Goal: Entertainment & Leisure: Consume media (video, audio)

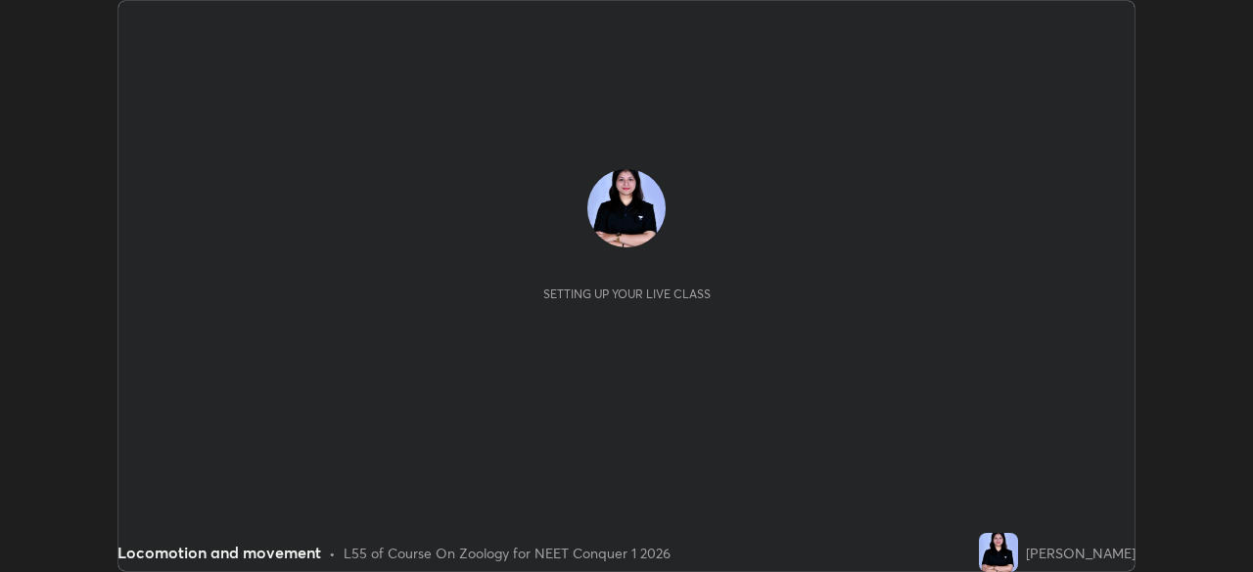
scroll to position [572, 1252]
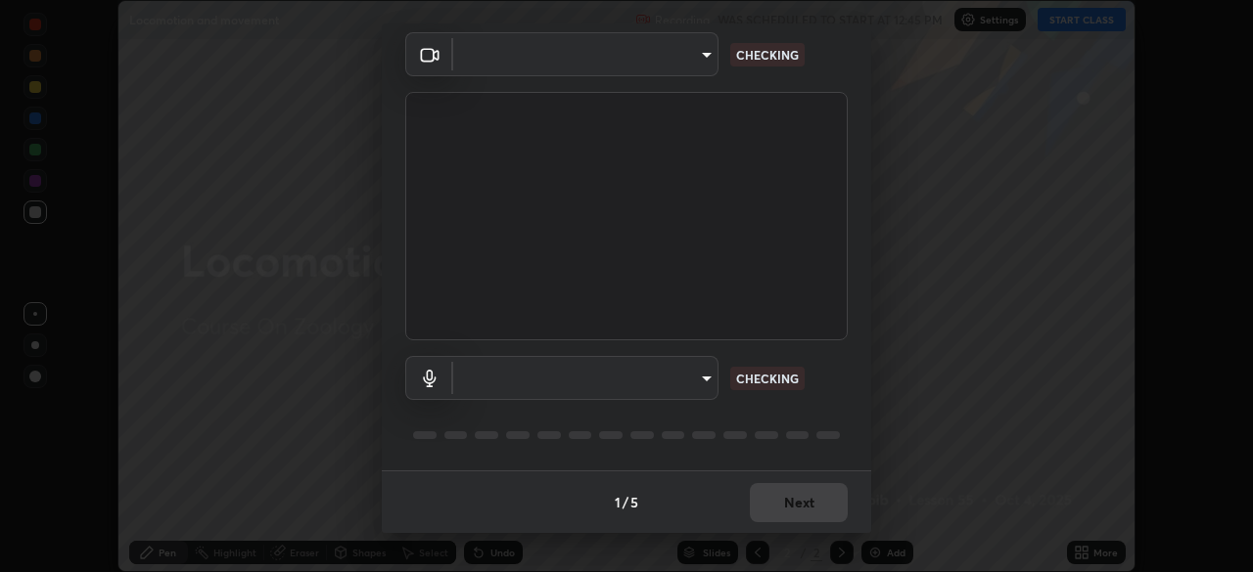
type input "846d0ba8f5080ab81b5b071cdfefeec17a04dc93fe71064fe08a1f5c66129023"
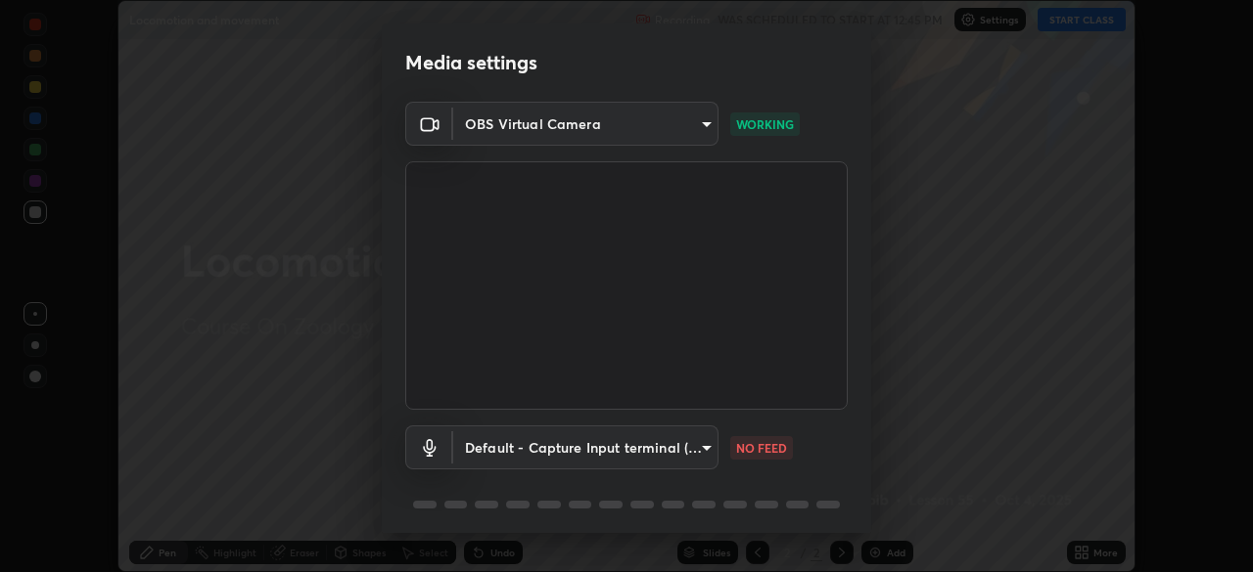
scroll to position [69, 0]
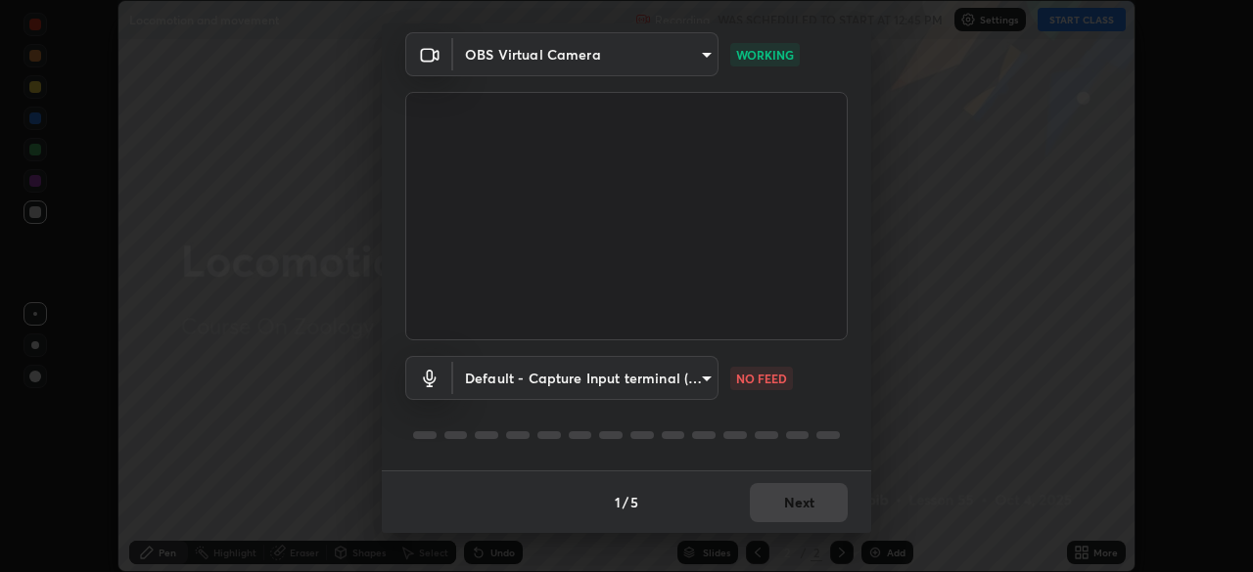
click at [711, 381] on body "Erase all Locomotion and movement Recording WAS SCHEDULED TO START AT 12:45 PM …" at bounding box center [626, 286] width 1253 height 572
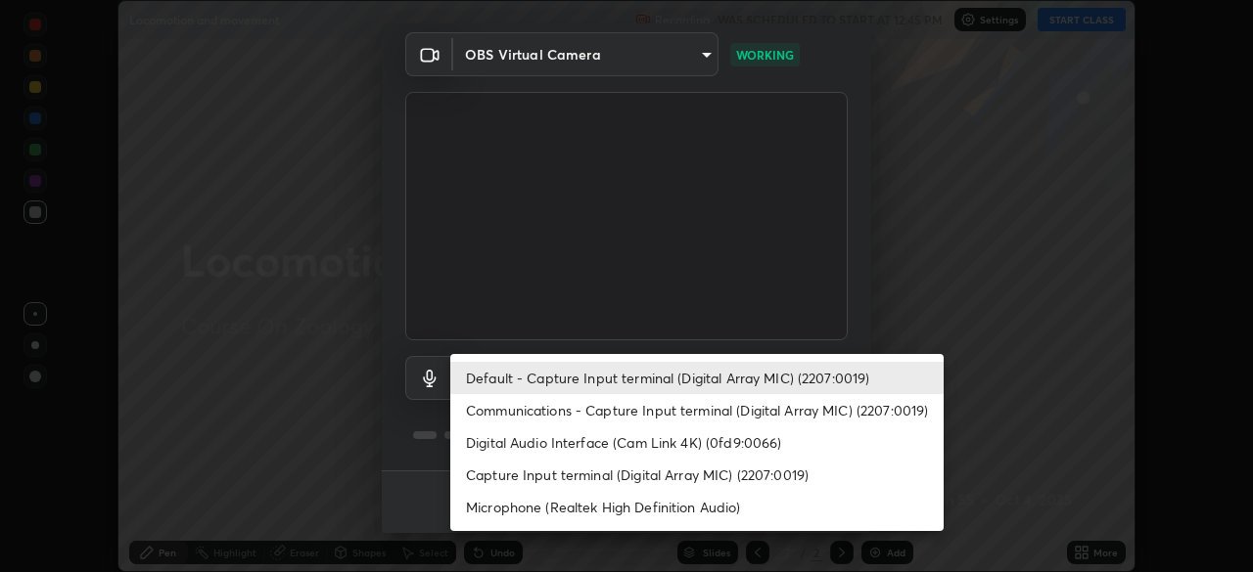
click at [694, 411] on li "Communications - Capture Input terminal (Digital Array MIC) (2207:0019)" at bounding box center [696, 410] width 493 height 32
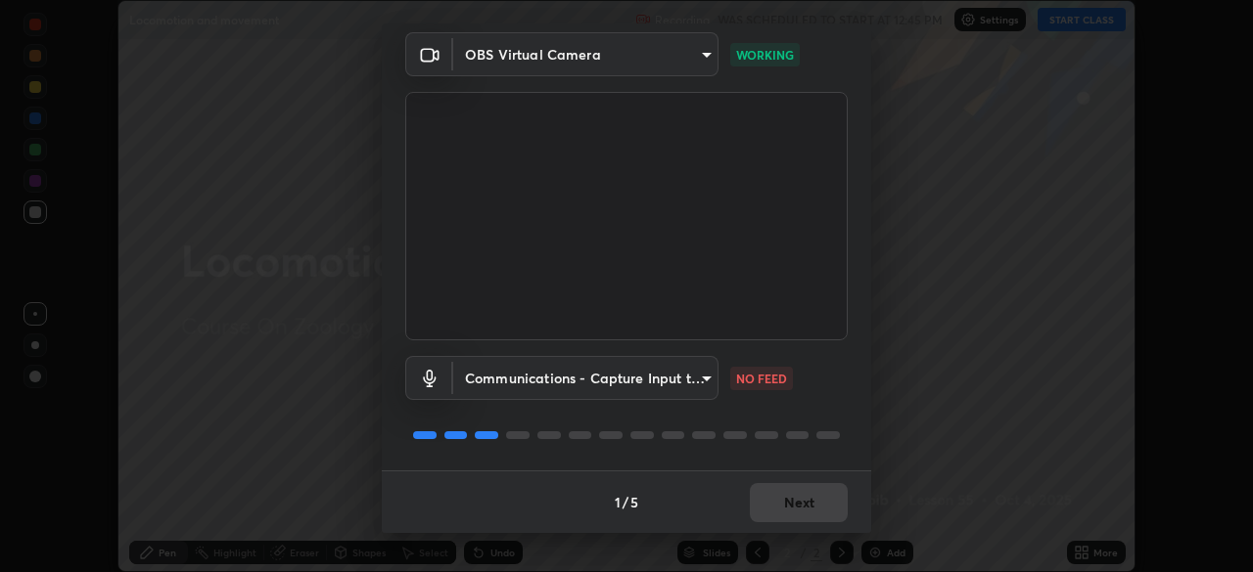
click at [697, 383] on body "Erase all Locomotion and movement Recording WAS SCHEDULED TO START AT 12:45 PM …" at bounding box center [626, 286] width 1253 height 572
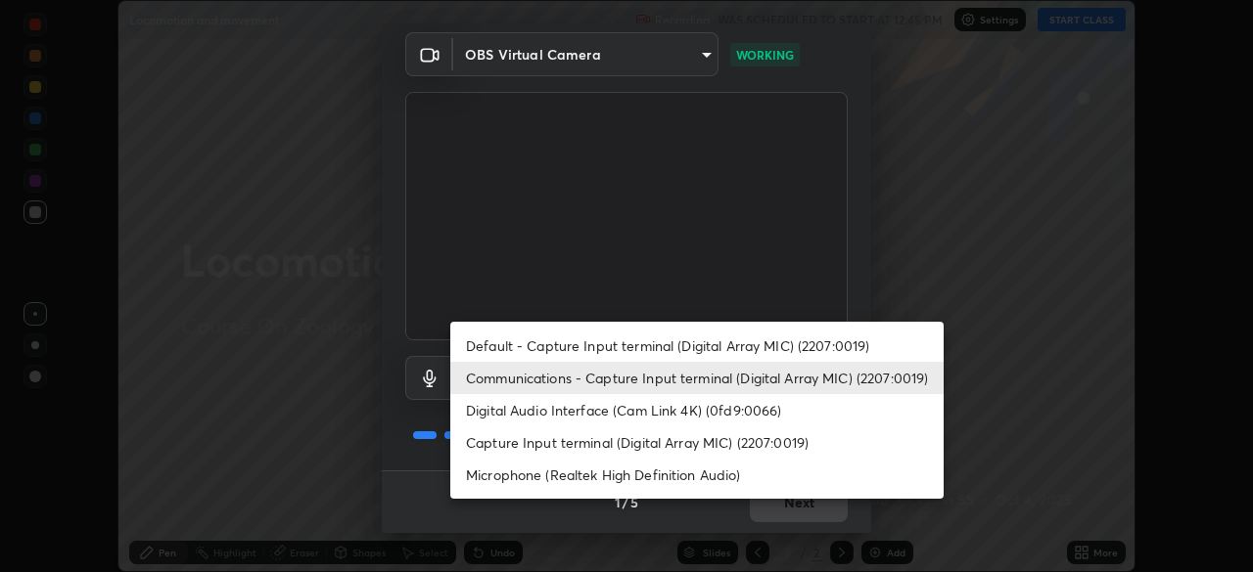
click at [745, 345] on li "Default - Capture Input terminal (Digital Array MIC) (2207:0019)" at bounding box center [696, 346] width 493 height 32
type input "default"
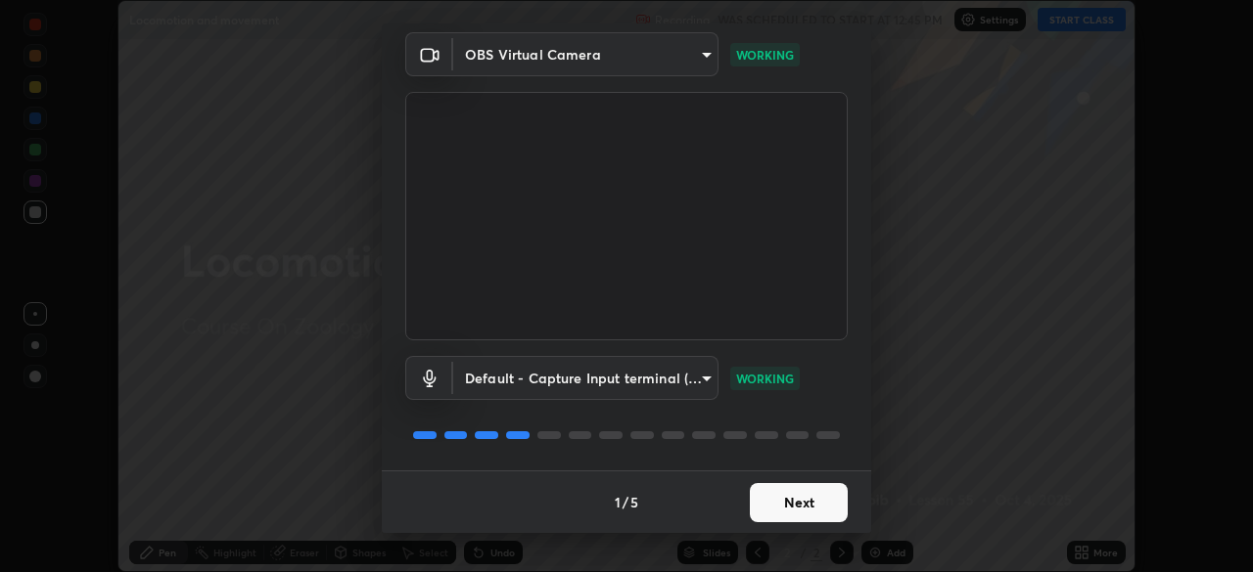
click at [823, 513] on button "Next" at bounding box center [799, 502] width 98 height 39
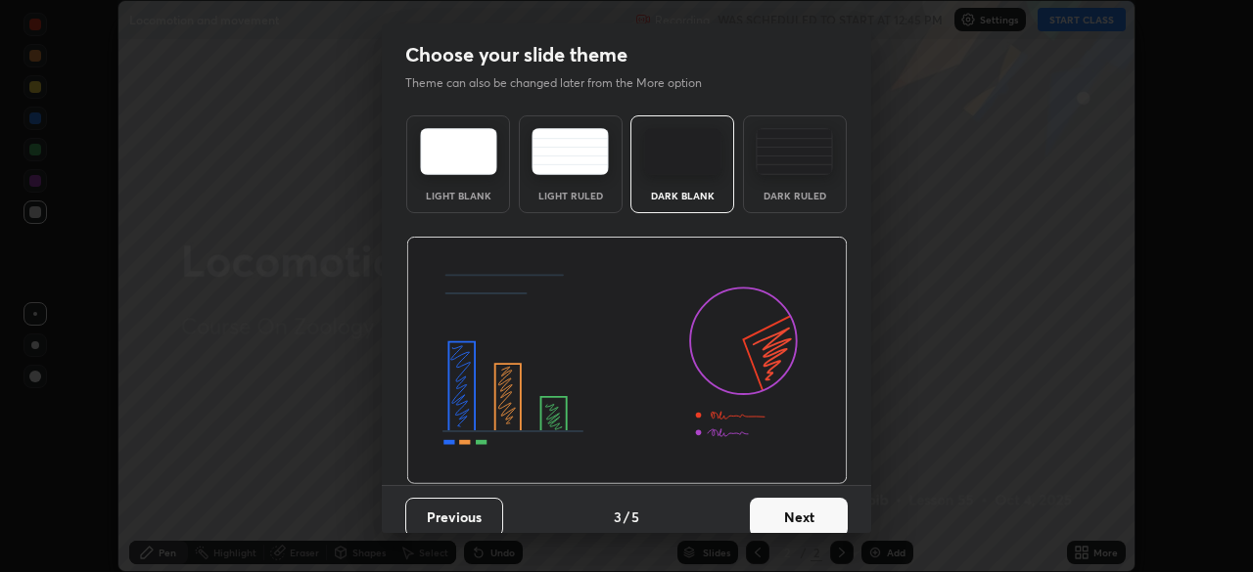
click at [828, 516] on button "Next" at bounding box center [799, 517] width 98 height 39
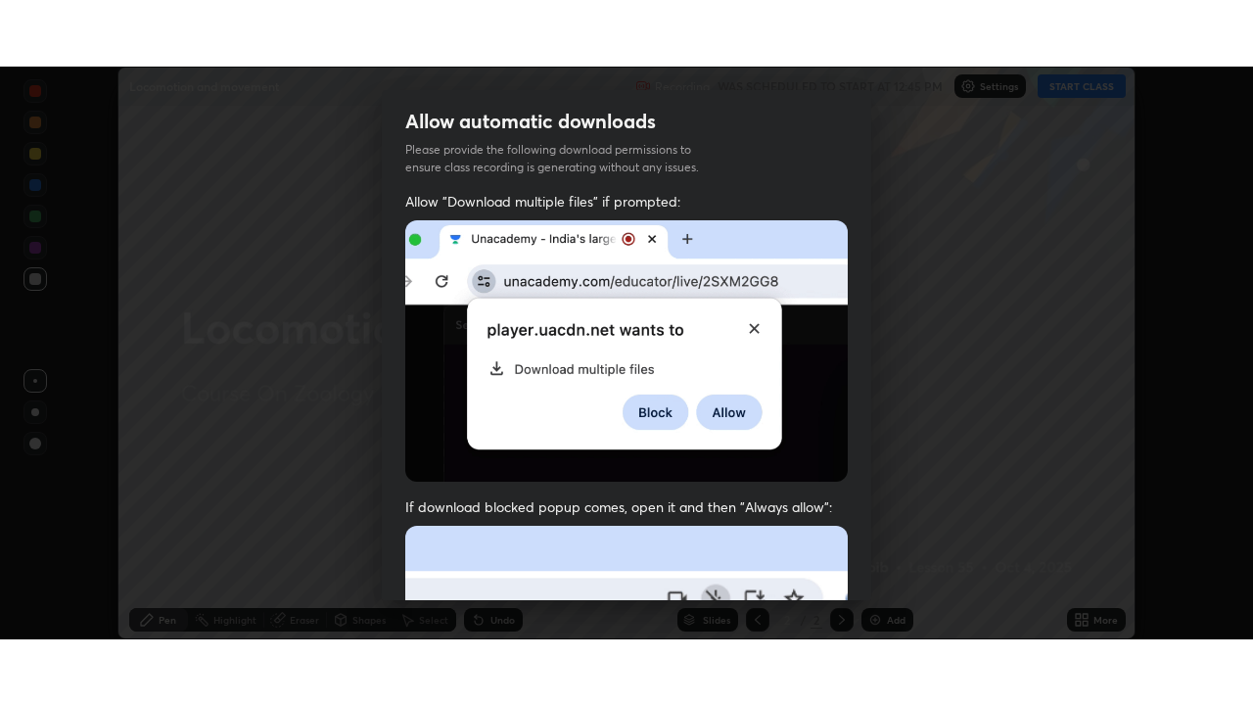
scroll to position [469, 0]
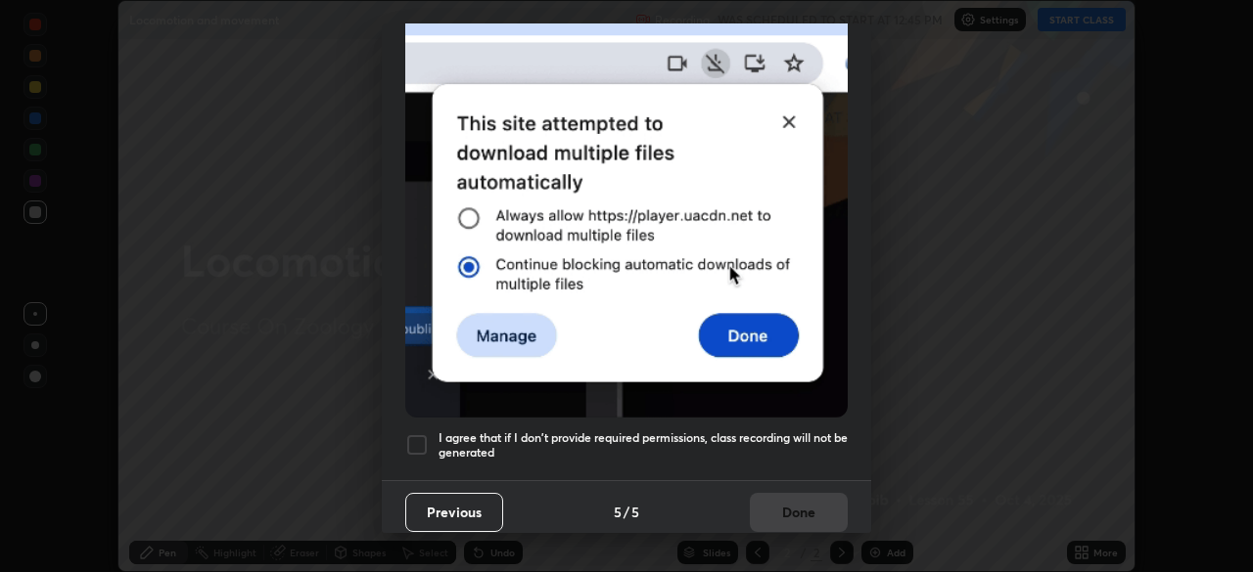
click at [801, 431] on h5 "I agree that if I don't provide required permissions, class recording will not …" at bounding box center [642, 446] width 409 height 30
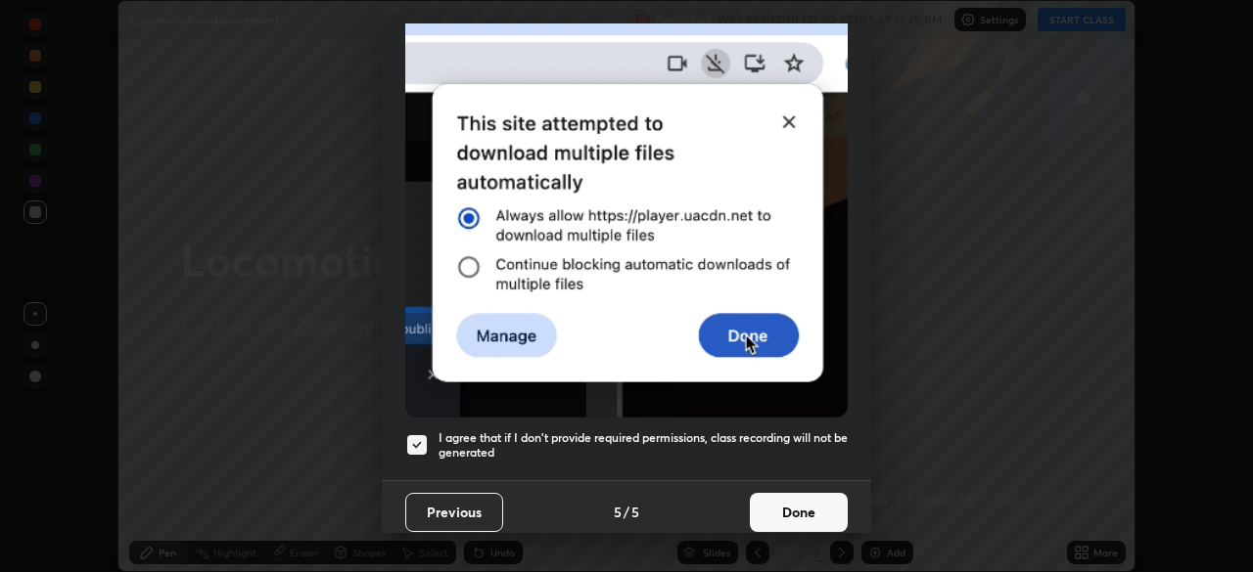
click at [806, 493] on button "Done" at bounding box center [799, 512] width 98 height 39
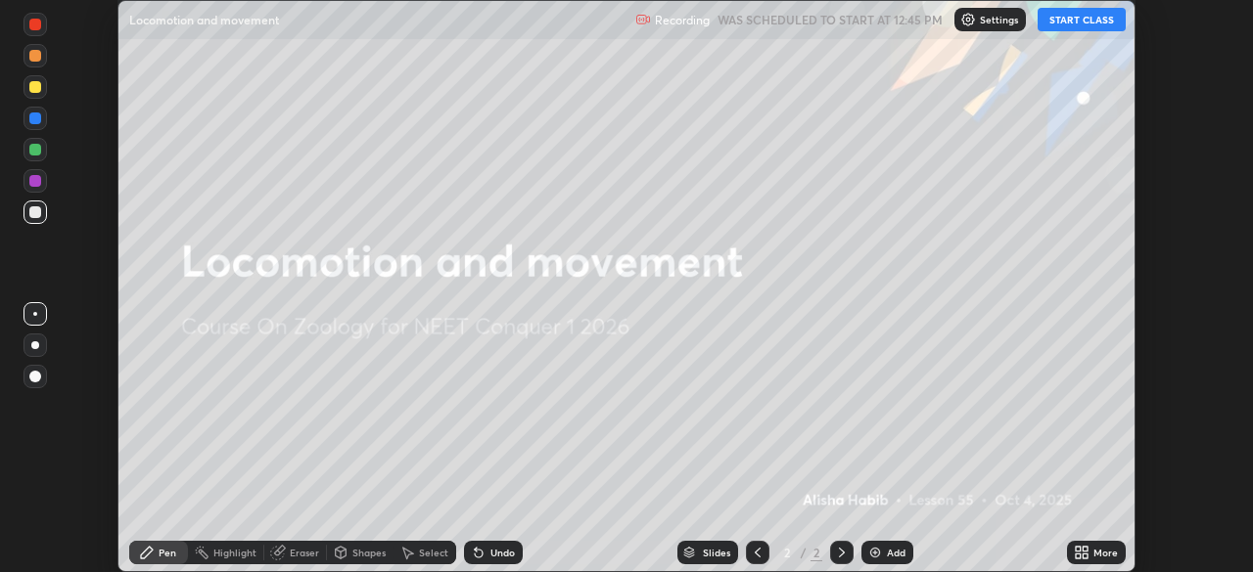
click at [1105, 23] on button "START CLASS" at bounding box center [1081, 19] width 88 height 23
click at [1100, 552] on div "More" at bounding box center [1105, 553] width 24 height 10
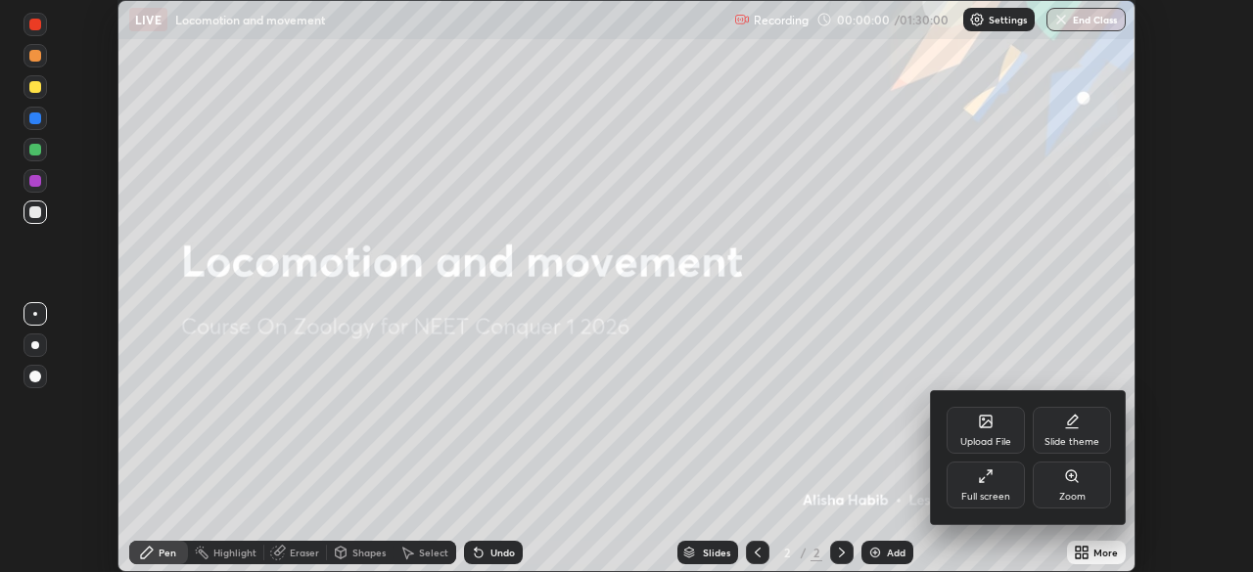
click at [993, 481] on div "Full screen" at bounding box center [985, 485] width 78 height 47
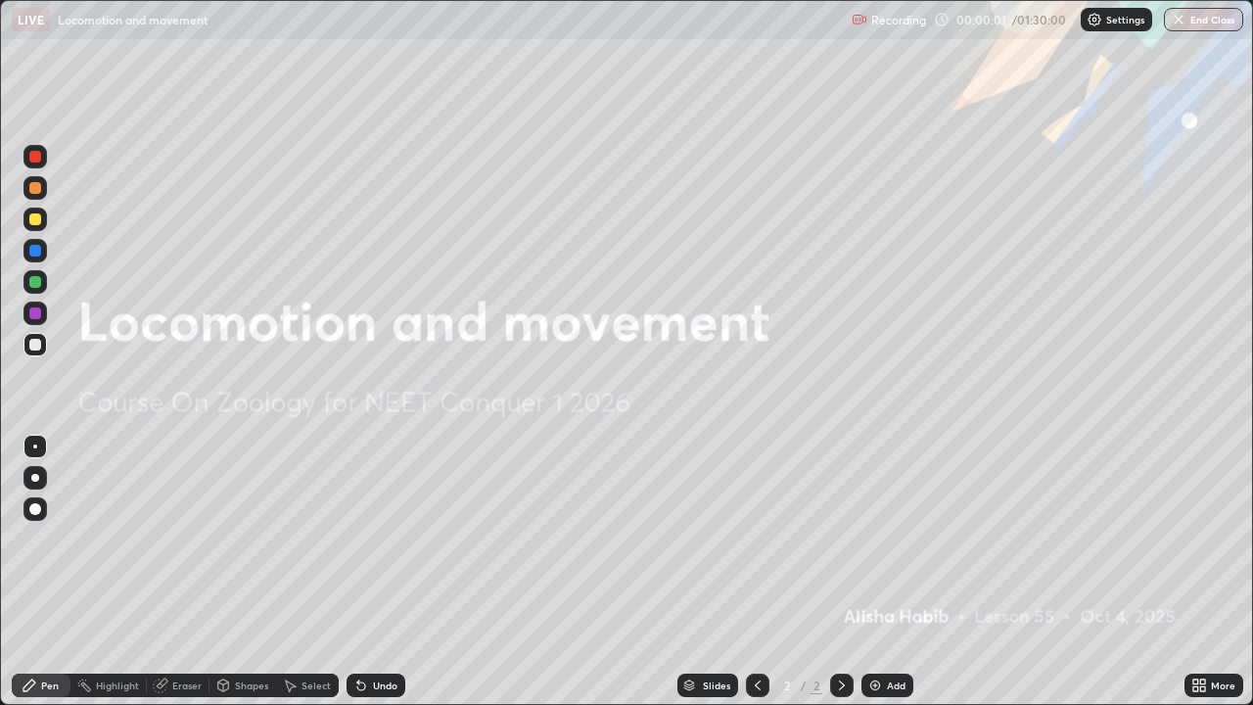
scroll to position [705, 1253]
click at [869, 571] on img at bounding box center [875, 685] width 16 height 16
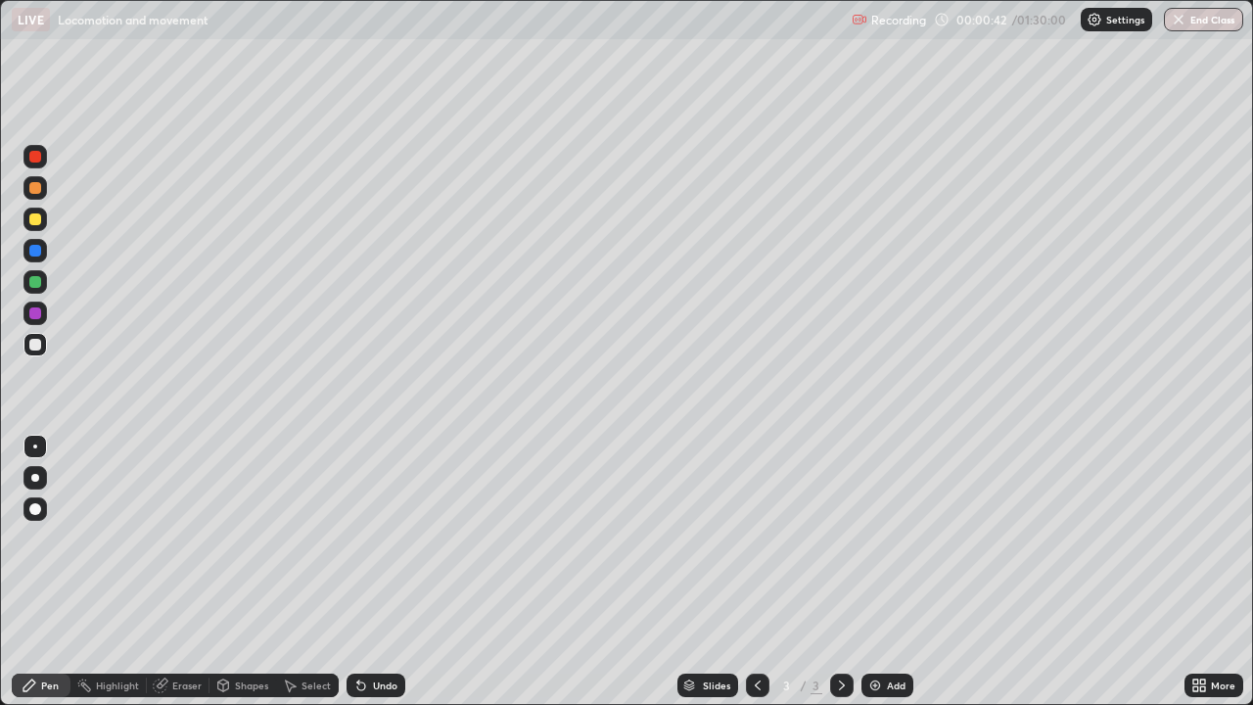
click at [758, 571] on icon at bounding box center [758, 685] width 16 height 16
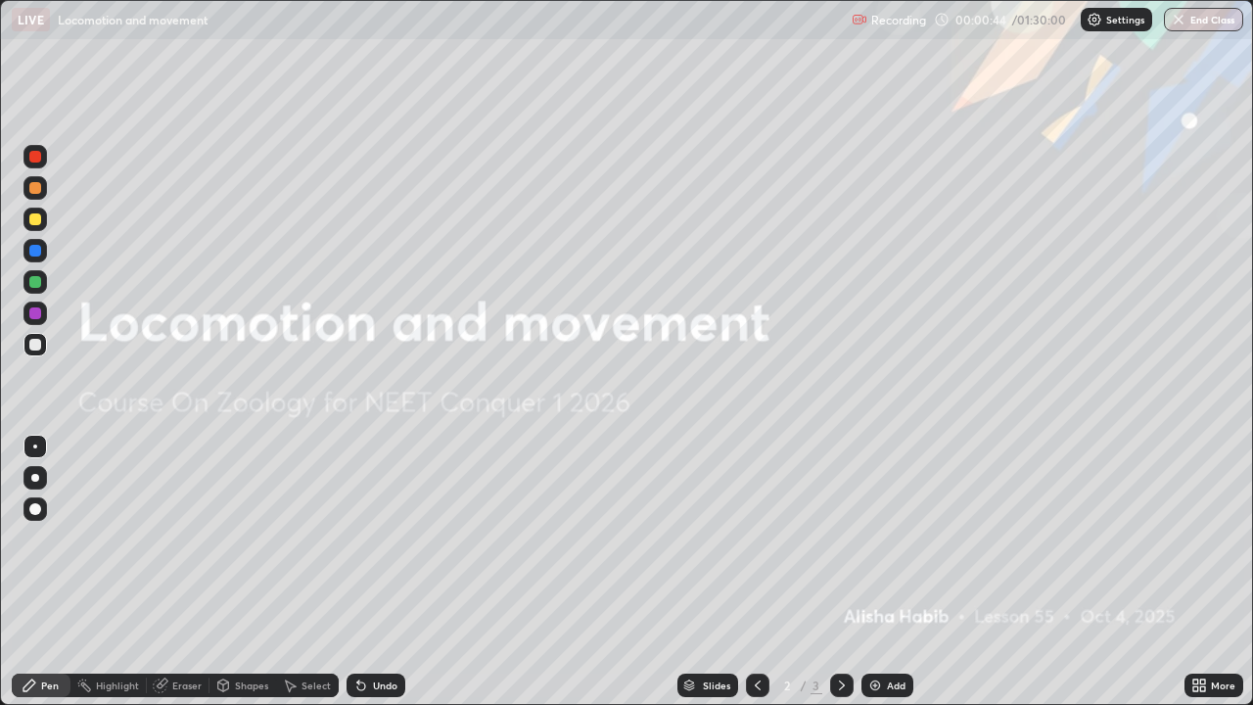
click at [869, 571] on div "Add" at bounding box center [887, 684] width 52 height 23
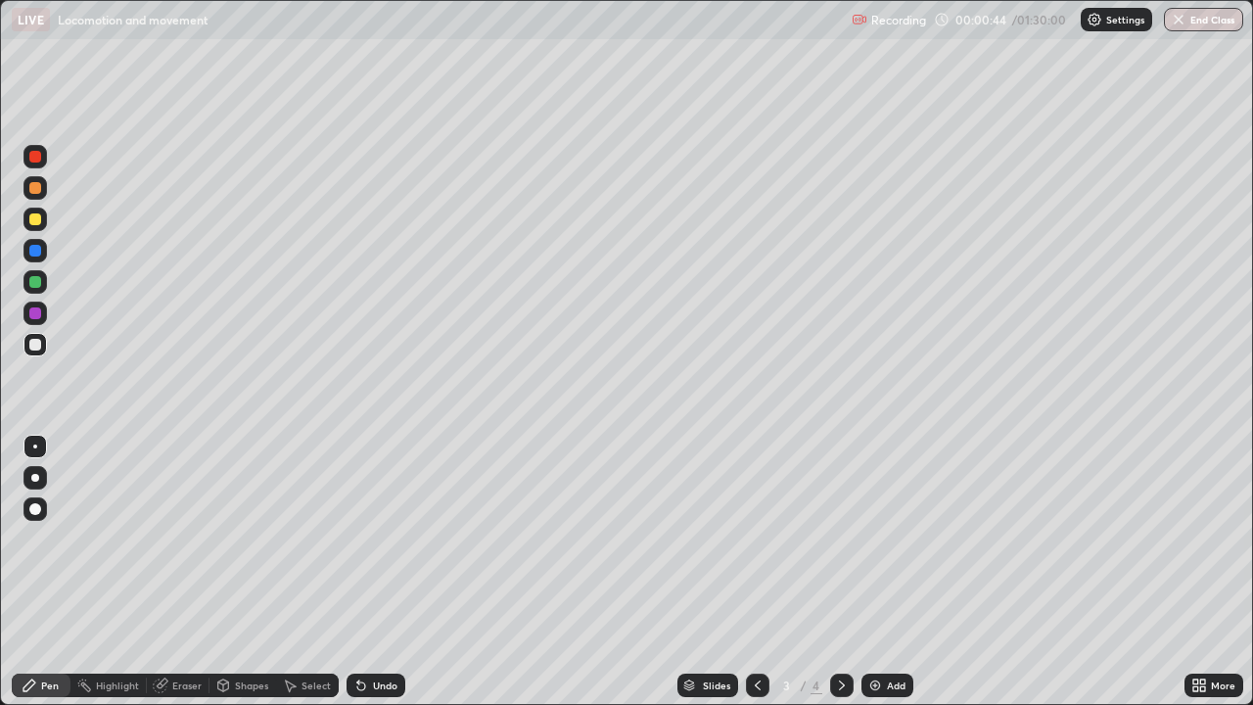
click at [876, 571] on img at bounding box center [875, 685] width 16 height 16
click at [875, 571] on img at bounding box center [875, 685] width 16 height 16
click at [879, 571] on img at bounding box center [875, 685] width 16 height 16
click at [755, 571] on icon at bounding box center [758, 685] width 16 height 16
click at [757, 571] on icon at bounding box center [757, 685] width 6 height 10
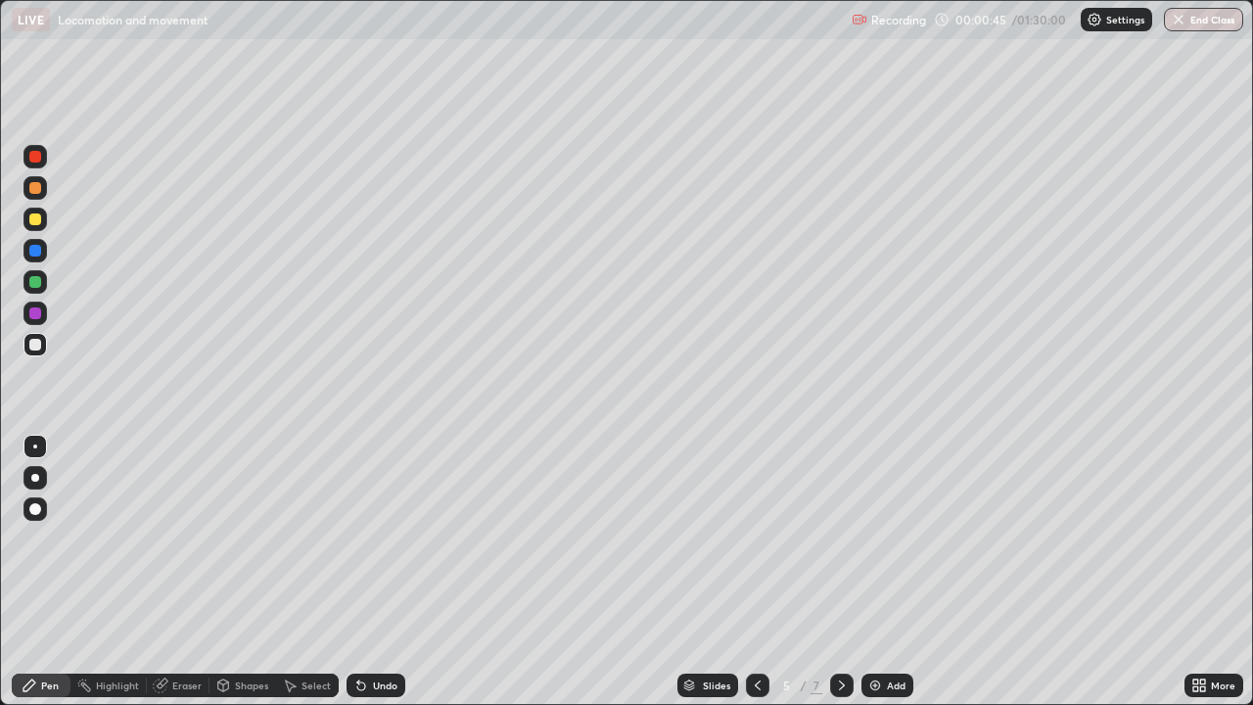
click at [754, 571] on icon at bounding box center [758, 685] width 16 height 16
click at [754, 571] on icon at bounding box center [757, 685] width 6 height 10
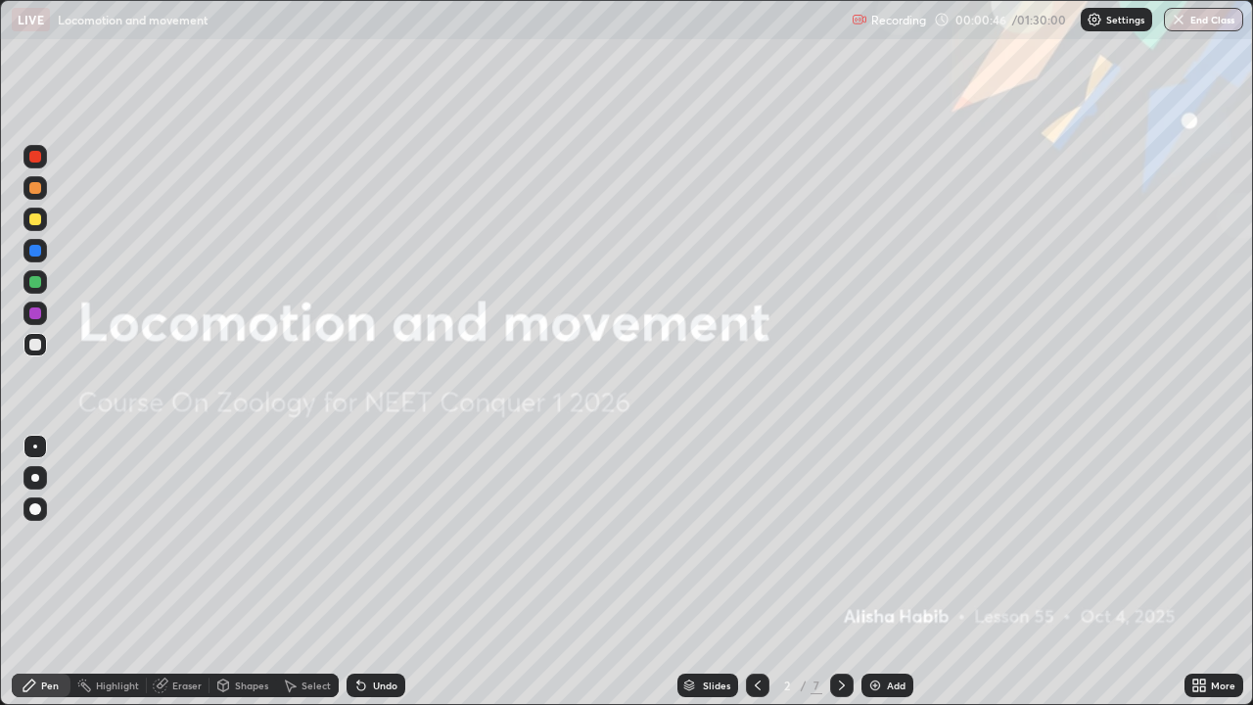
click at [754, 571] on icon at bounding box center [758, 685] width 16 height 16
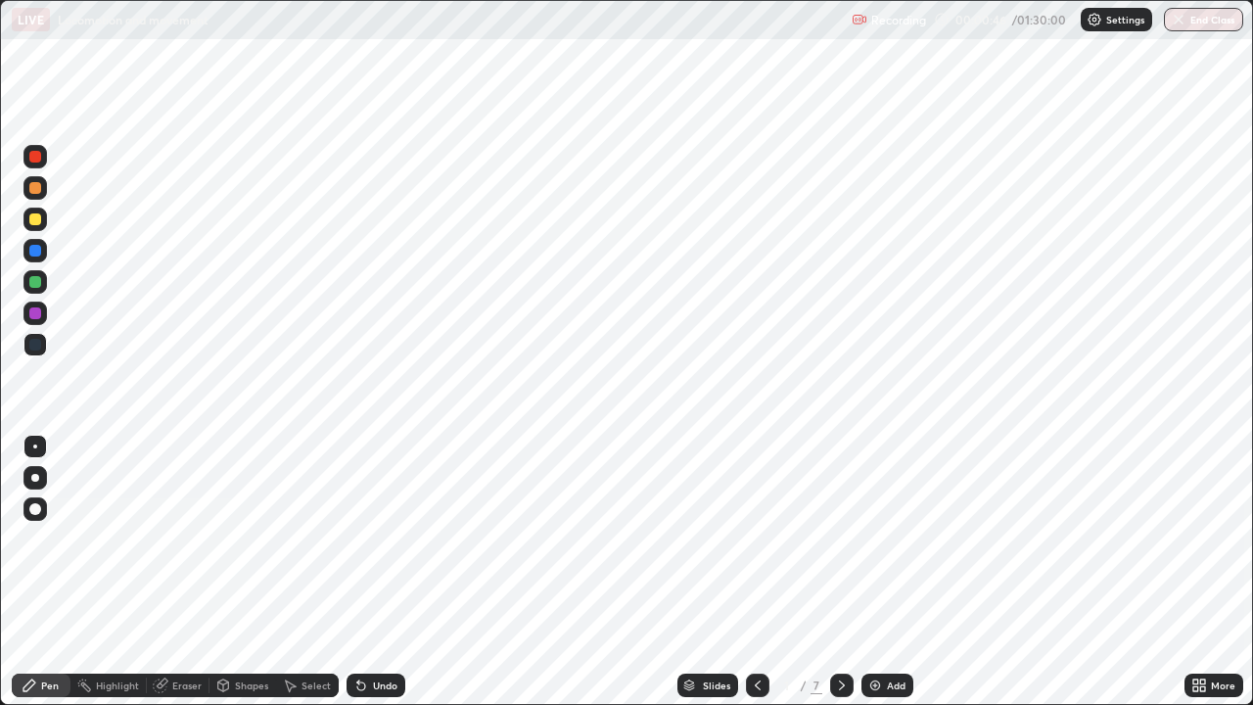
click at [840, 571] on icon at bounding box center [842, 685] width 16 height 16
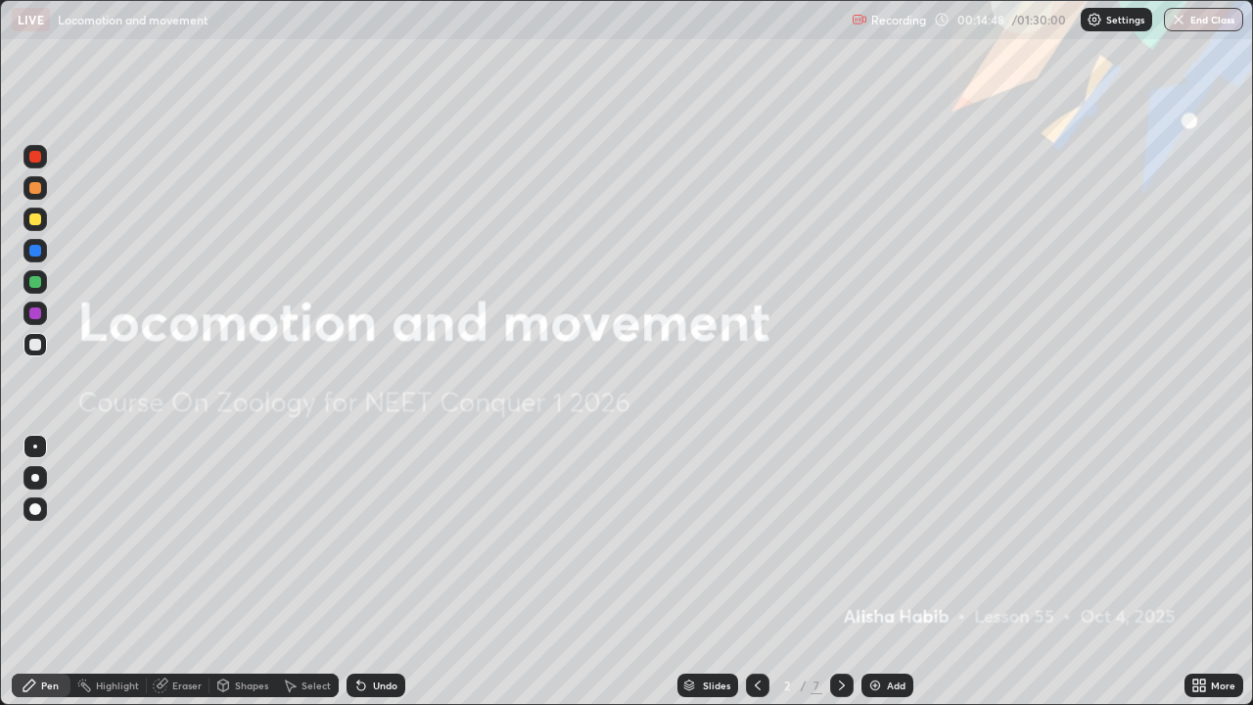
click at [879, 571] on img at bounding box center [875, 685] width 16 height 16
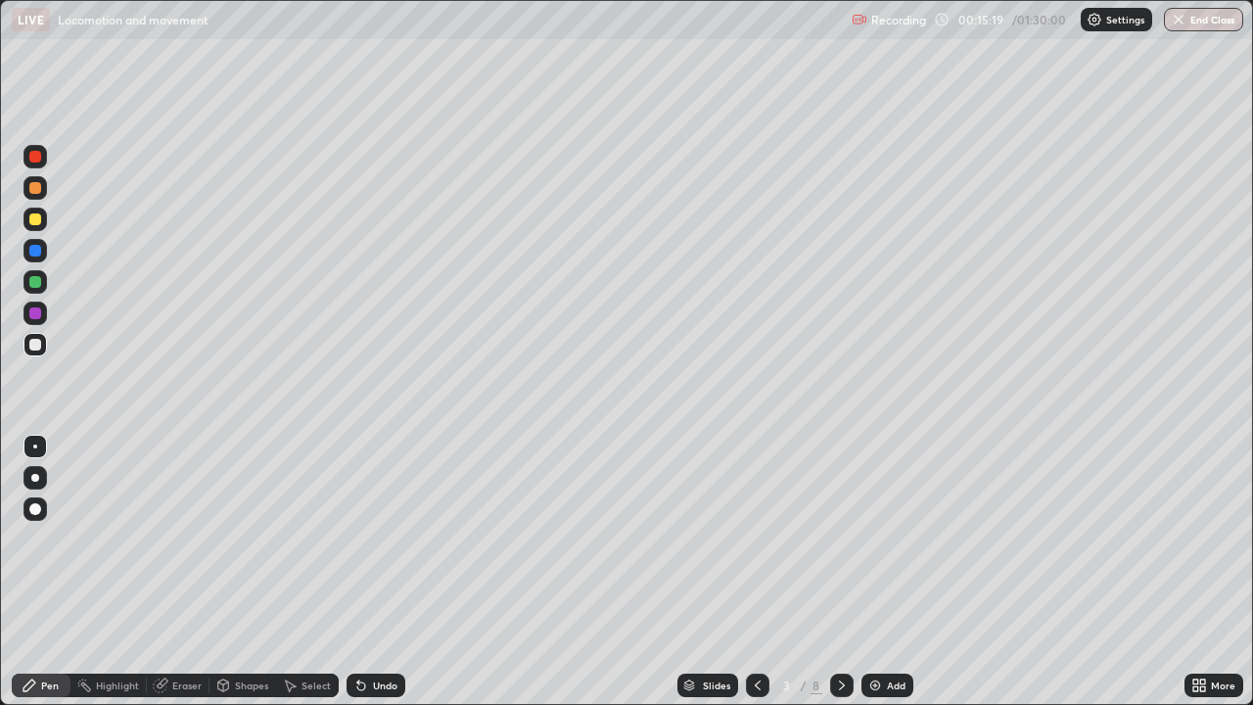
click at [764, 571] on div at bounding box center [757, 684] width 23 height 23
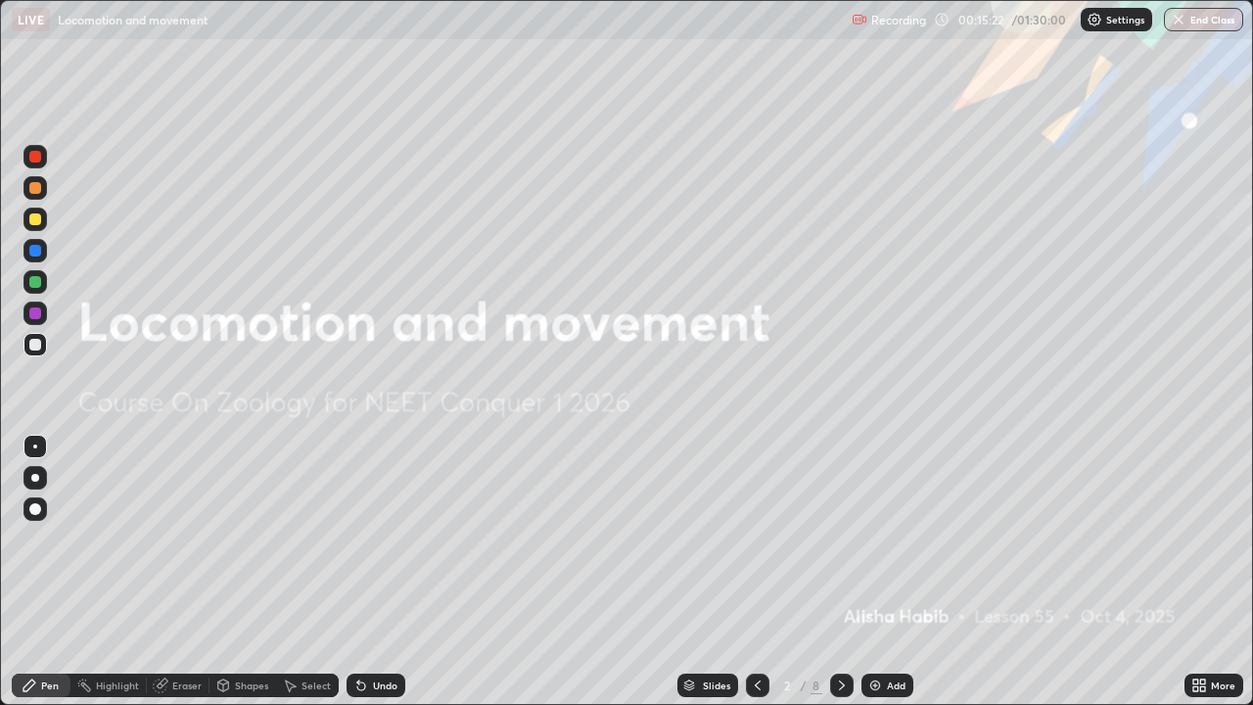
click at [832, 571] on div at bounding box center [841, 684] width 23 height 23
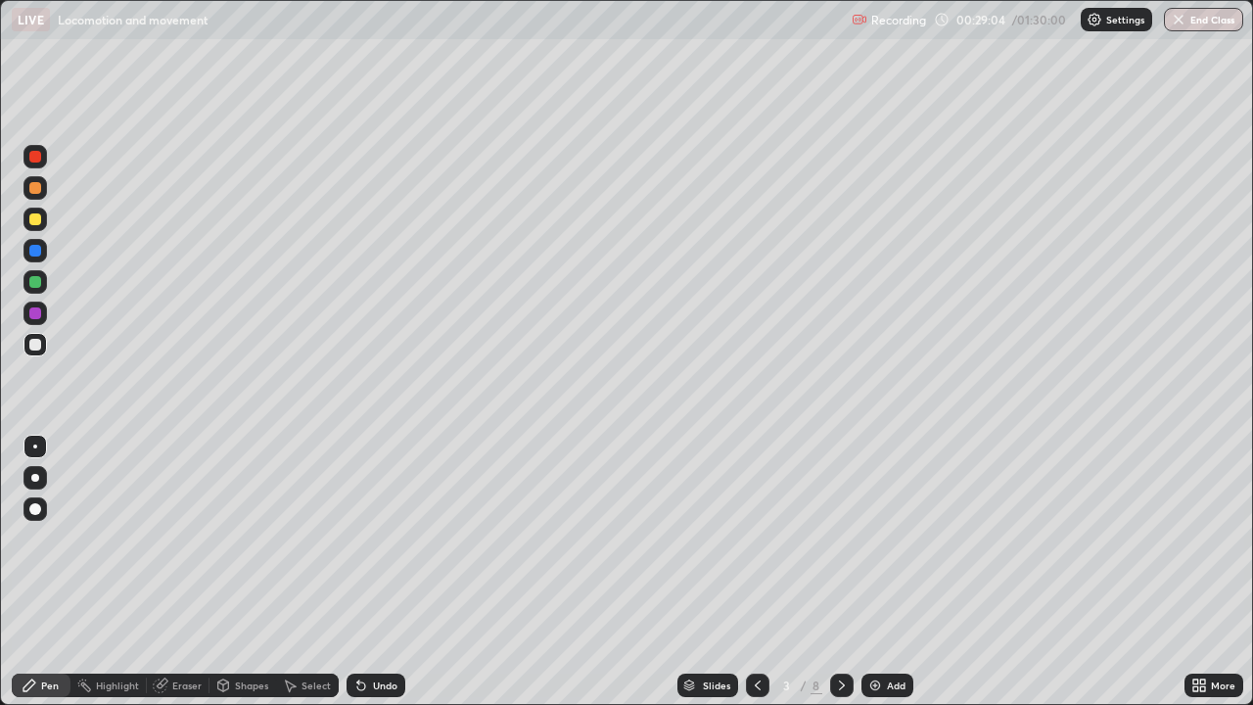
click at [104, 571] on div "Highlight" at bounding box center [117, 685] width 43 height 10
click at [38, 571] on icon at bounding box center [35, 619] width 16 height 16
click at [45, 571] on div "Pen" at bounding box center [41, 684] width 59 height 23
click at [43, 184] on div at bounding box center [34, 187] width 23 height 23
click at [379, 571] on div "Undo" at bounding box center [385, 685] width 24 height 10
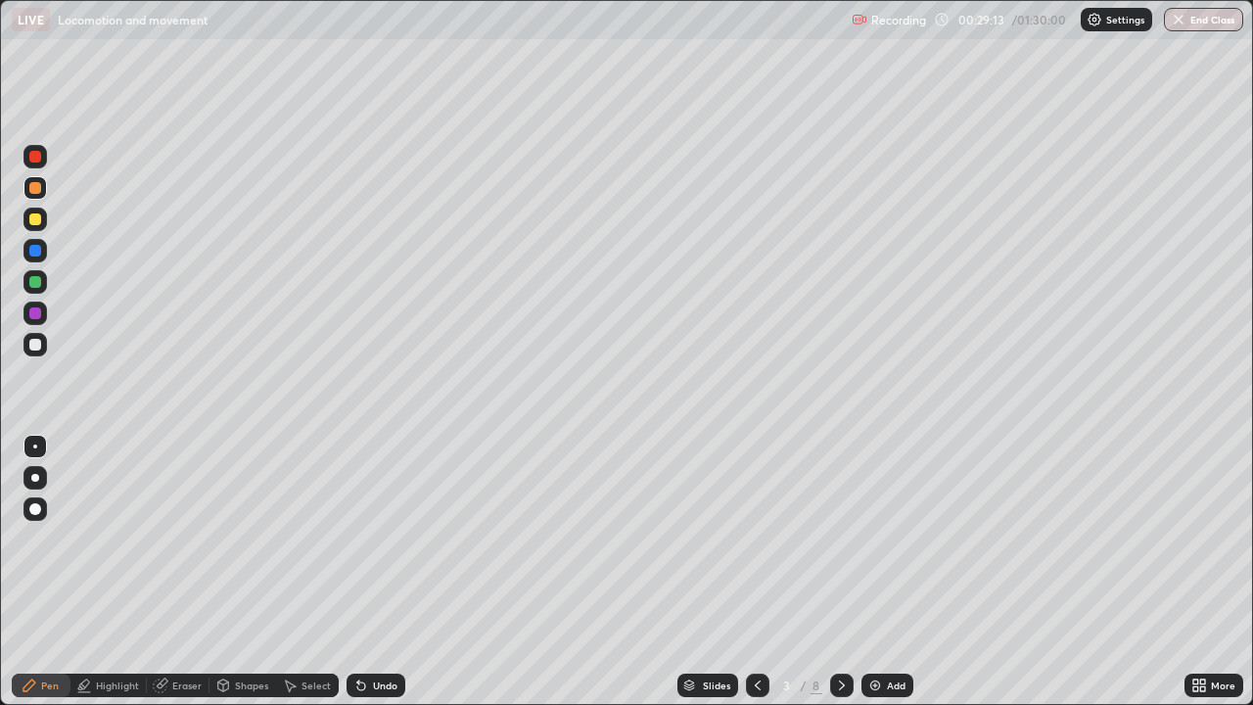
click at [385, 571] on div "Undo" at bounding box center [385, 685] width 24 height 10
click at [35, 478] on div at bounding box center [35, 478] width 8 height 8
click at [34, 261] on div at bounding box center [34, 250] width 23 height 23
click at [40, 352] on div at bounding box center [34, 344] width 23 height 23
click at [376, 571] on div "Undo" at bounding box center [375, 684] width 59 height 23
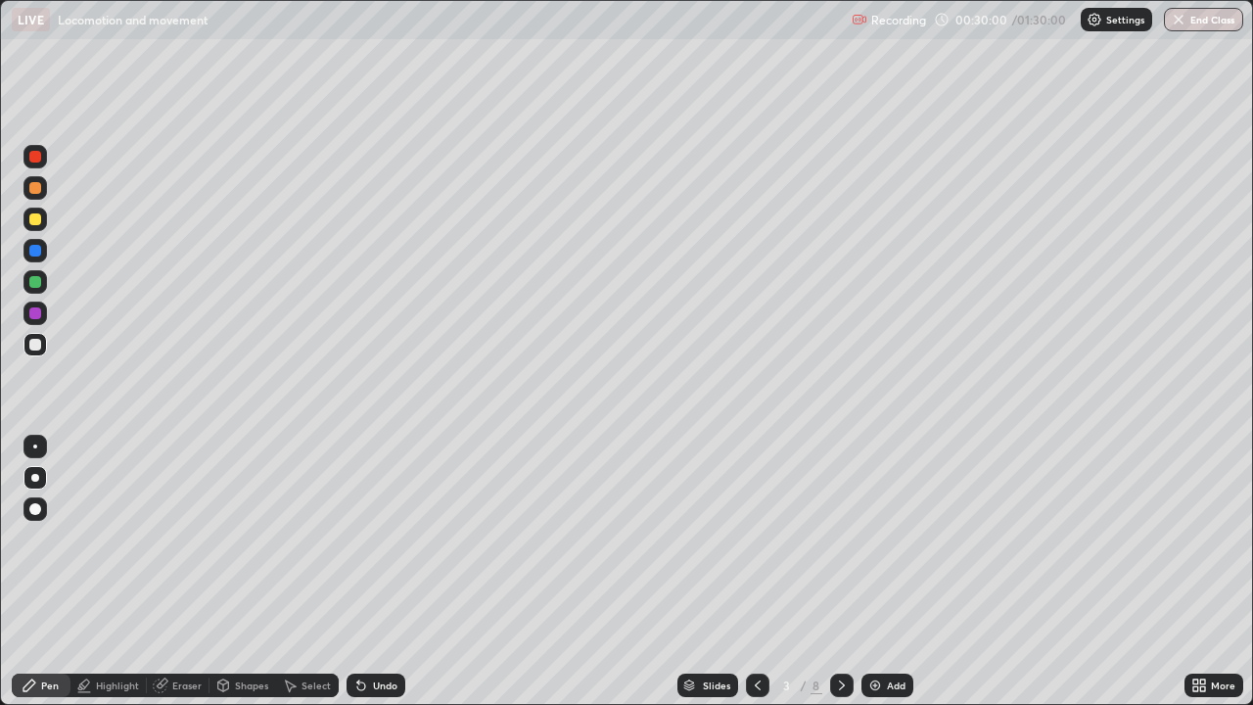
click at [377, 571] on div "Undo" at bounding box center [375, 684] width 59 height 23
click at [387, 571] on div "Undo" at bounding box center [375, 684] width 59 height 23
click at [382, 571] on div "Undo" at bounding box center [385, 685] width 24 height 10
click at [381, 571] on div "Undo" at bounding box center [385, 685] width 24 height 10
click at [381, 571] on div "Undo" at bounding box center [375, 684] width 59 height 23
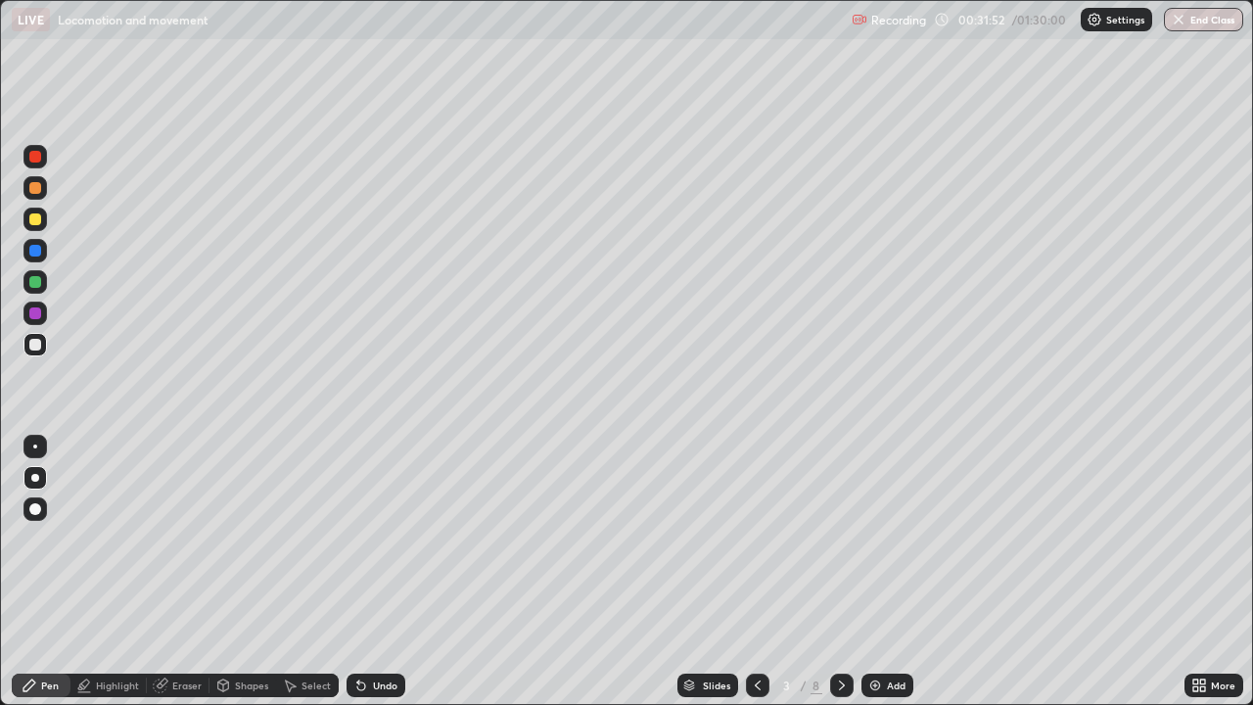
click at [379, 571] on div "Undo" at bounding box center [375, 684] width 59 height 23
click at [378, 571] on div "Undo" at bounding box center [385, 685] width 24 height 10
click at [377, 571] on div "Undo" at bounding box center [385, 685] width 24 height 10
click at [379, 571] on div "Undo" at bounding box center [385, 685] width 24 height 10
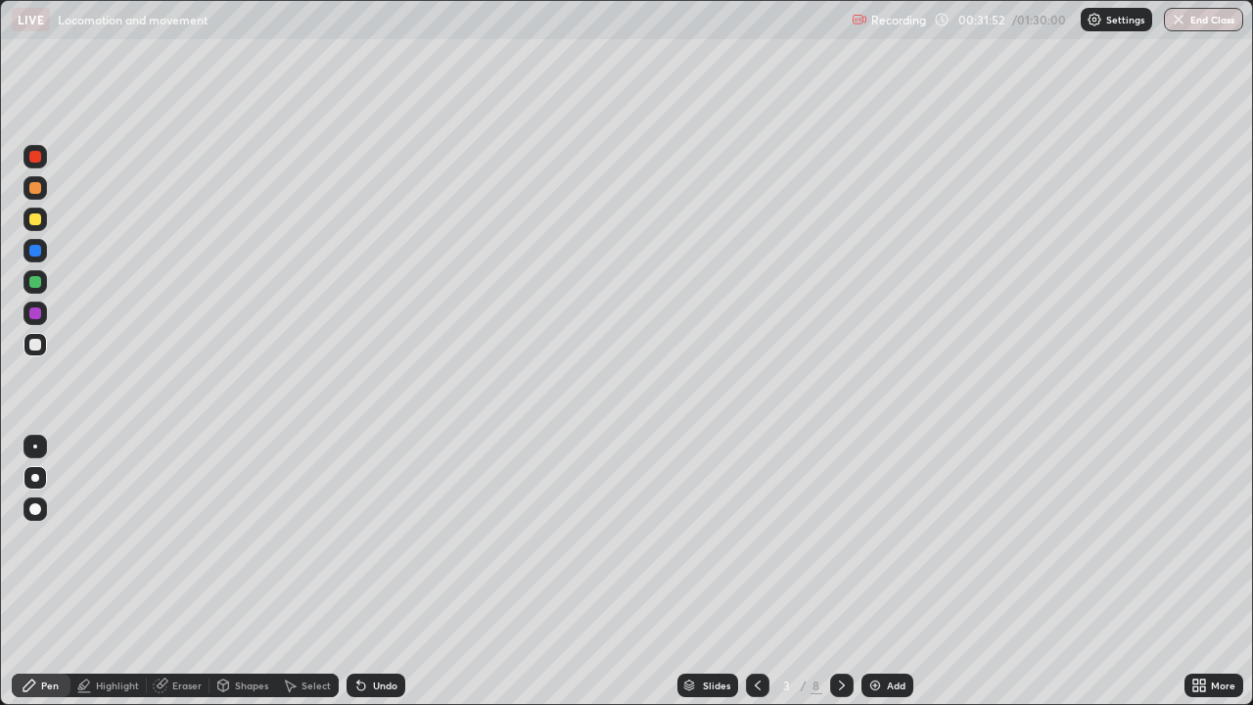
click at [377, 571] on div "Undo" at bounding box center [385, 685] width 24 height 10
click at [378, 571] on div "Undo" at bounding box center [385, 685] width 24 height 10
click at [377, 571] on div "Undo" at bounding box center [385, 685] width 24 height 10
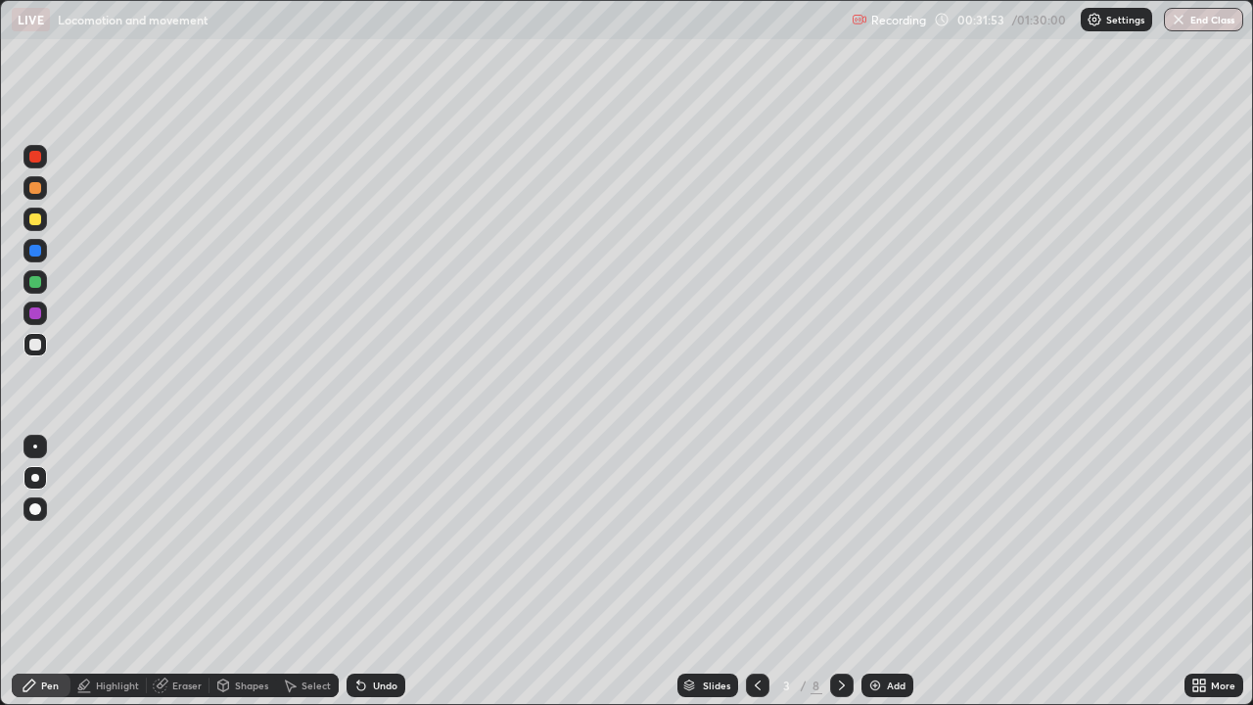
click at [379, 571] on div "Undo" at bounding box center [385, 685] width 24 height 10
click at [377, 571] on div "Undo" at bounding box center [385, 685] width 24 height 10
click at [378, 571] on div "Undo" at bounding box center [385, 685] width 24 height 10
click at [179, 571] on div "Eraser" at bounding box center [186, 685] width 29 height 10
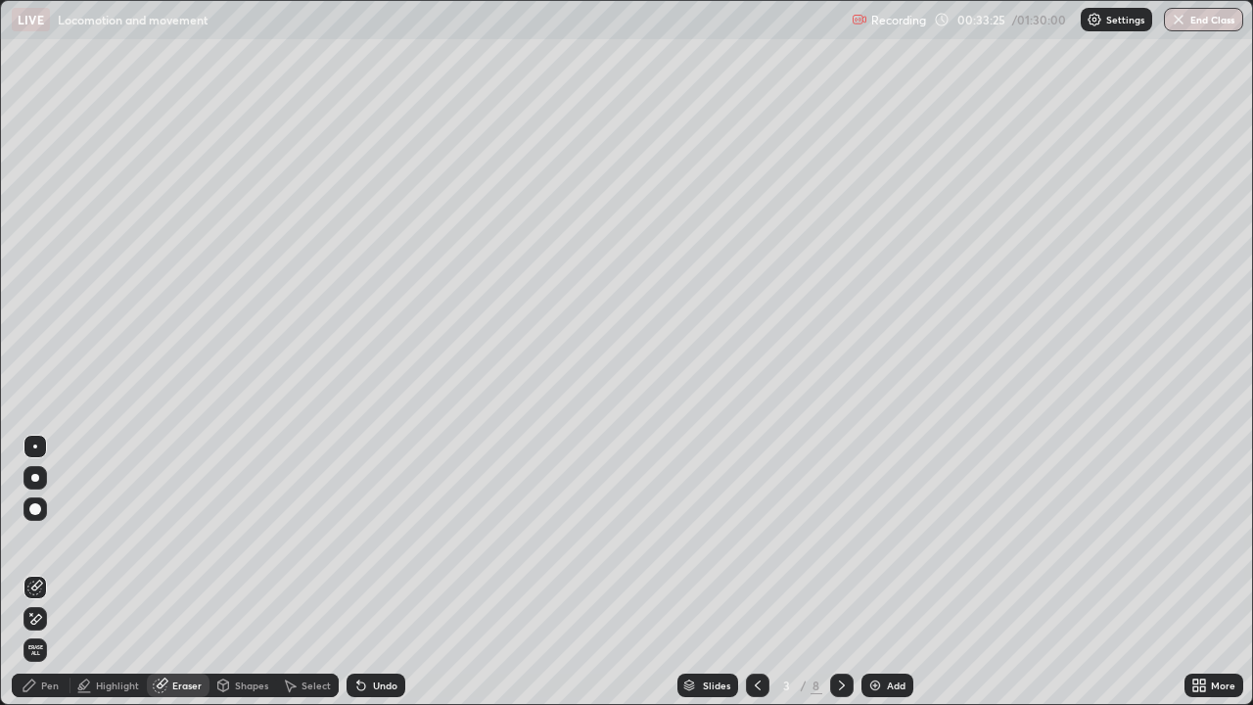
click at [32, 571] on icon at bounding box center [31, 614] width 2 height 2
click at [39, 571] on div "Pen" at bounding box center [41, 684] width 59 height 23
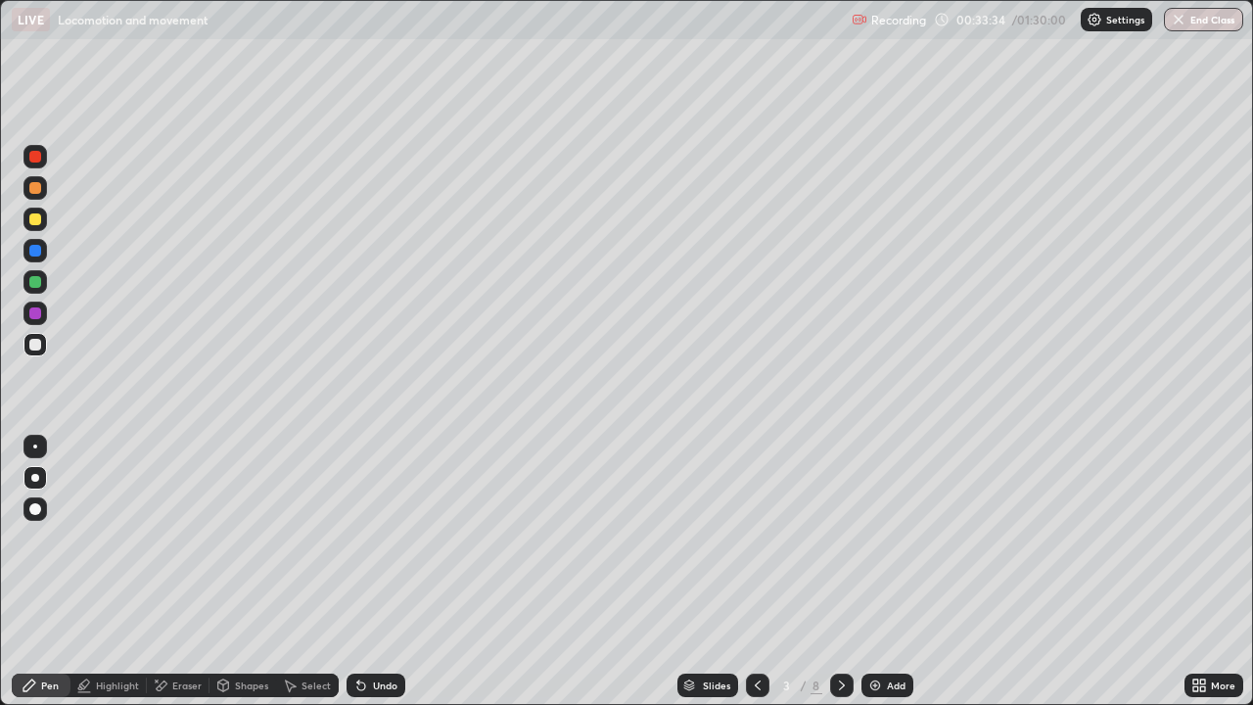
click at [364, 571] on icon at bounding box center [361, 685] width 16 height 16
click at [188, 571] on div "Eraser" at bounding box center [186, 685] width 29 height 10
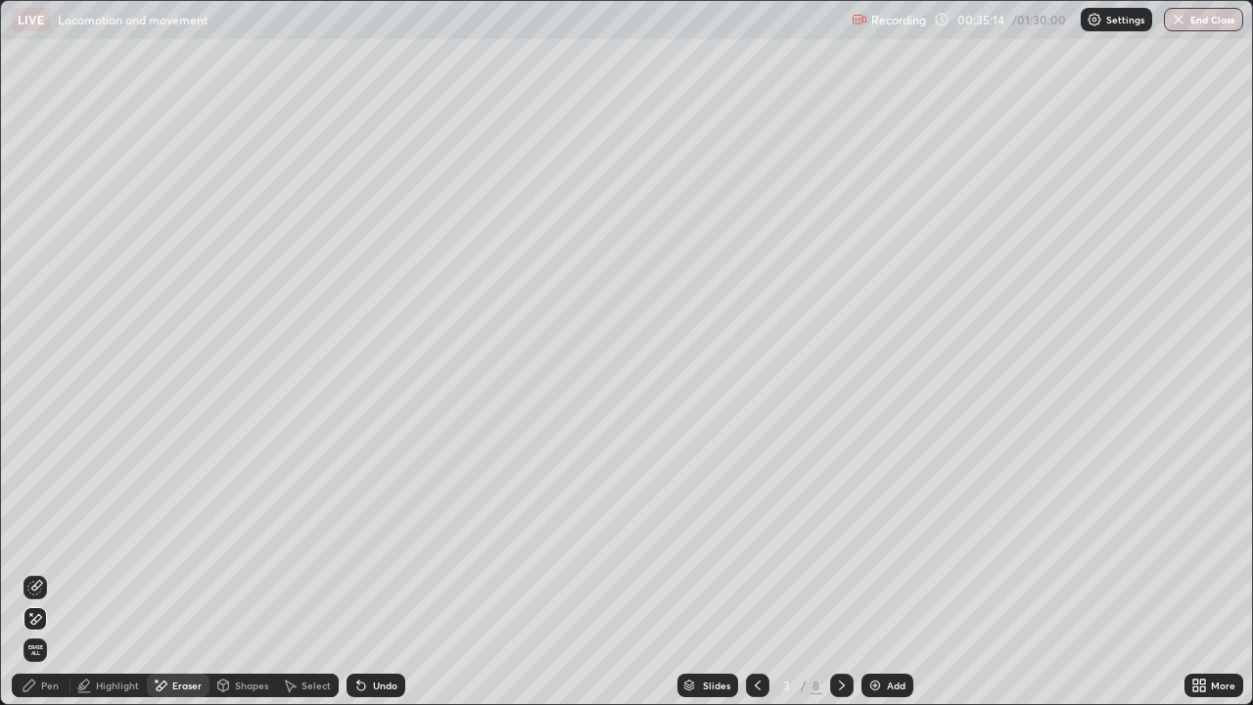
click at [52, 571] on div "Pen" at bounding box center [41, 684] width 59 height 23
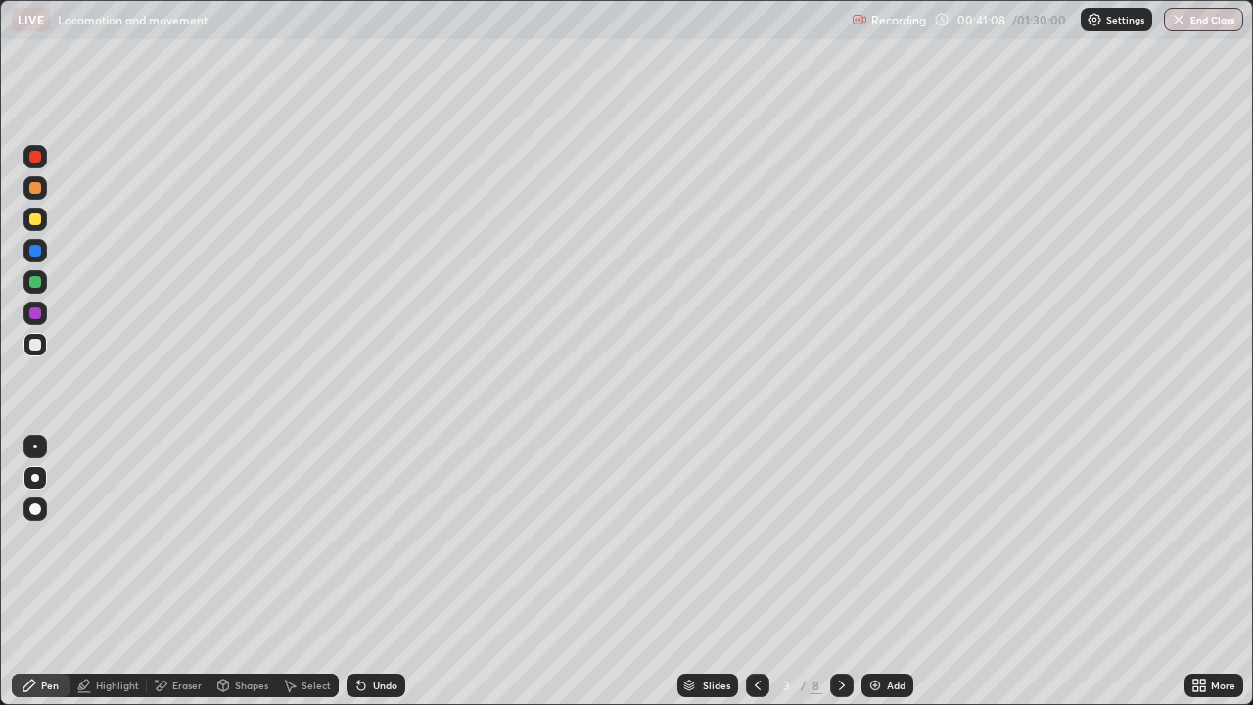
click at [837, 571] on icon at bounding box center [842, 685] width 16 height 16
click at [119, 571] on div "Highlight" at bounding box center [117, 685] width 43 height 10
click at [50, 571] on div "Pen" at bounding box center [50, 685] width 18 height 10
click at [366, 571] on div "Undo" at bounding box center [375, 684] width 59 height 23
click at [172, 571] on div "Eraser" at bounding box center [178, 684] width 63 height 23
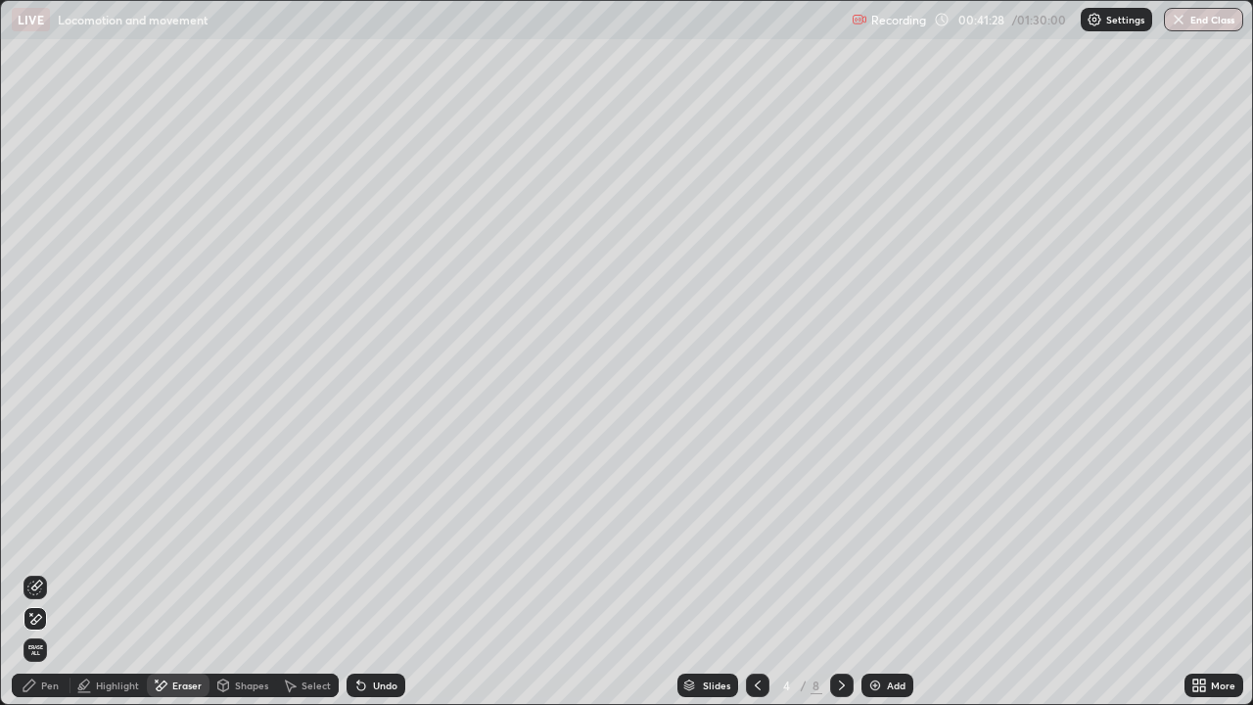
click at [377, 571] on div "Undo" at bounding box center [385, 685] width 24 height 10
click at [41, 571] on icon at bounding box center [35, 587] width 16 height 16
click at [60, 571] on div "Pen" at bounding box center [41, 684] width 59 height 23
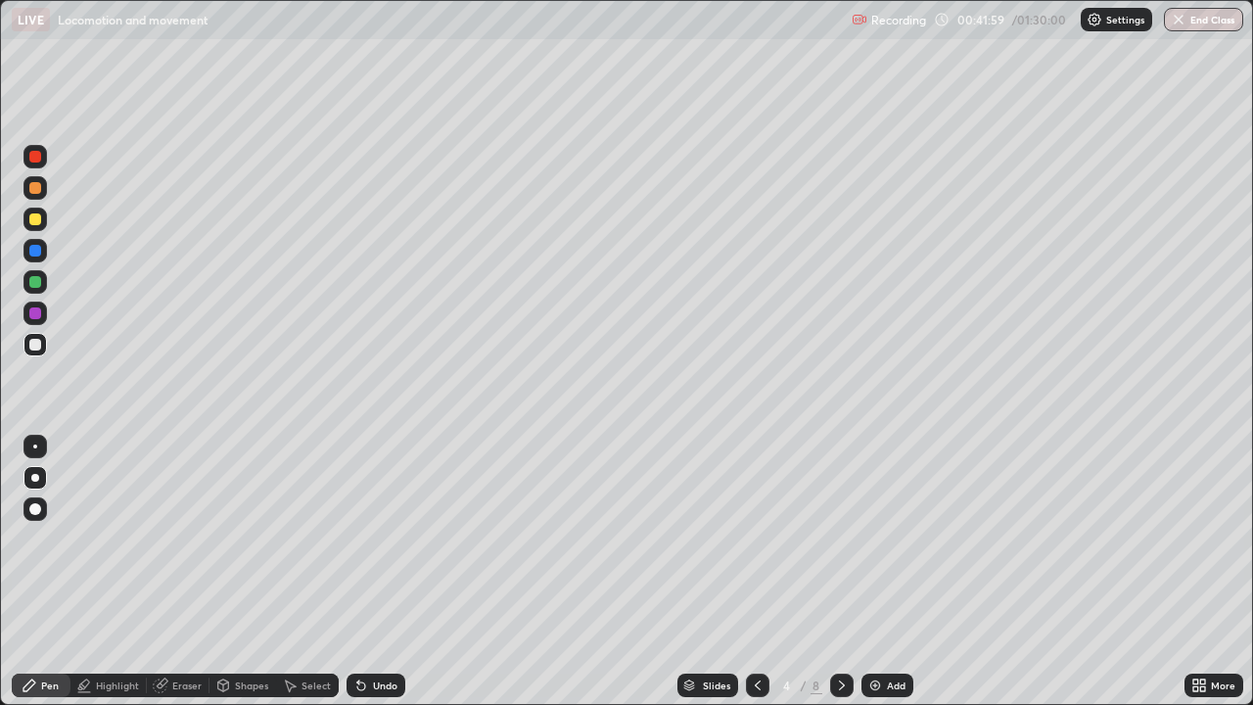
click at [228, 571] on icon at bounding box center [223, 685] width 16 height 16
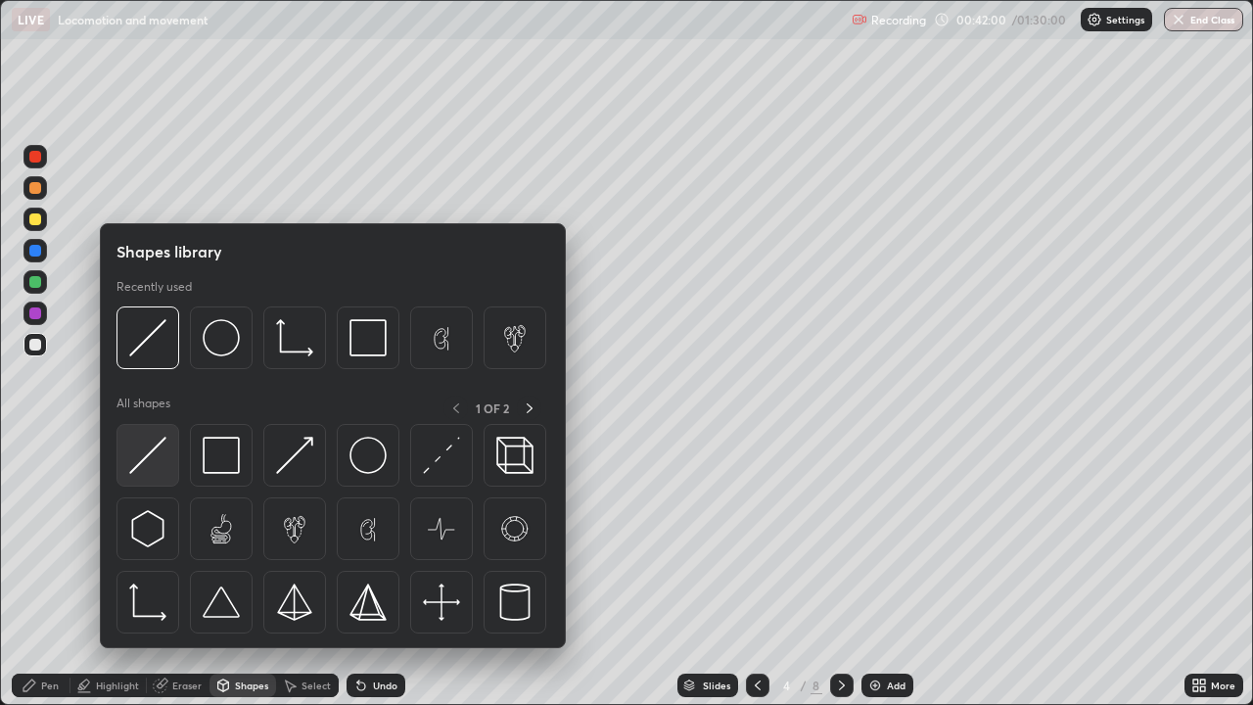
click at [161, 473] on img at bounding box center [147, 454] width 37 height 37
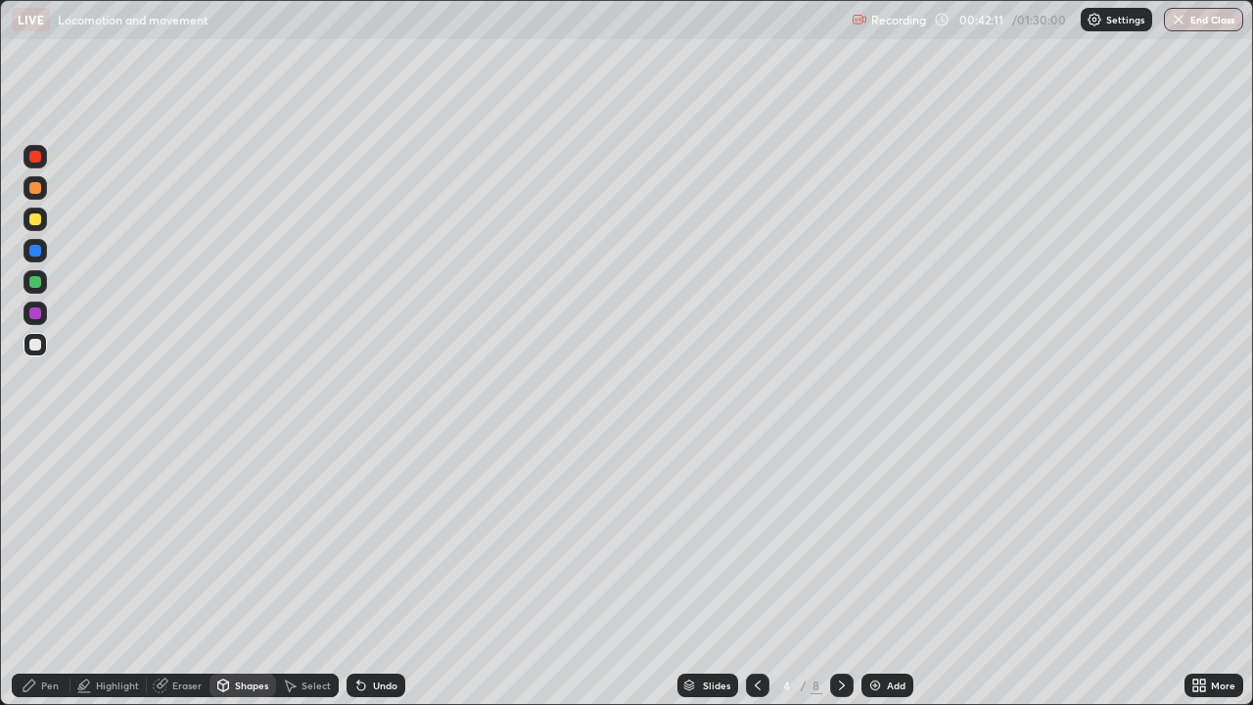
click at [54, 571] on div "Pen" at bounding box center [41, 684] width 59 height 23
click at [42, 189] on div at bounding box center [34, 187] width 23 height 23
click at [181, 571] on div "Eraser" at bounding box center [178, 684] width 63 height 23
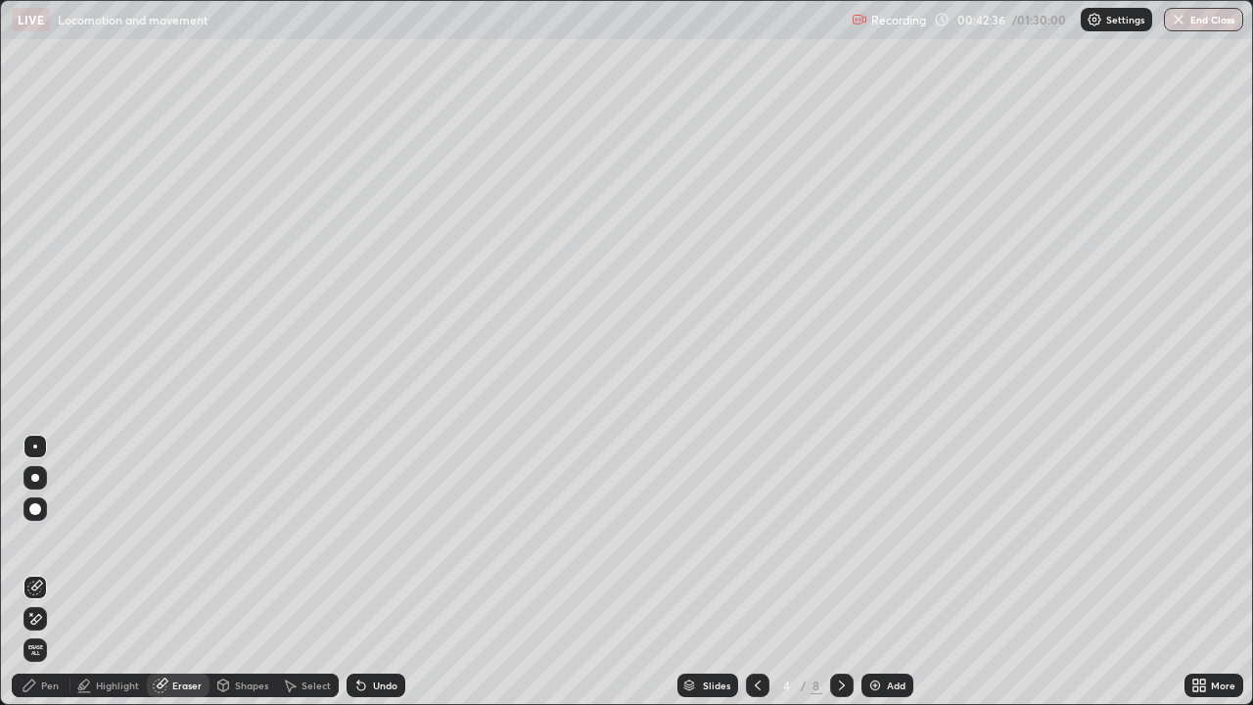
click at [37, 571] on icon at bounding box center [35, 619] width 16 height 17
click at [47, 571] on div "Pen" at bounding box center [41, 684] width 59 height 23
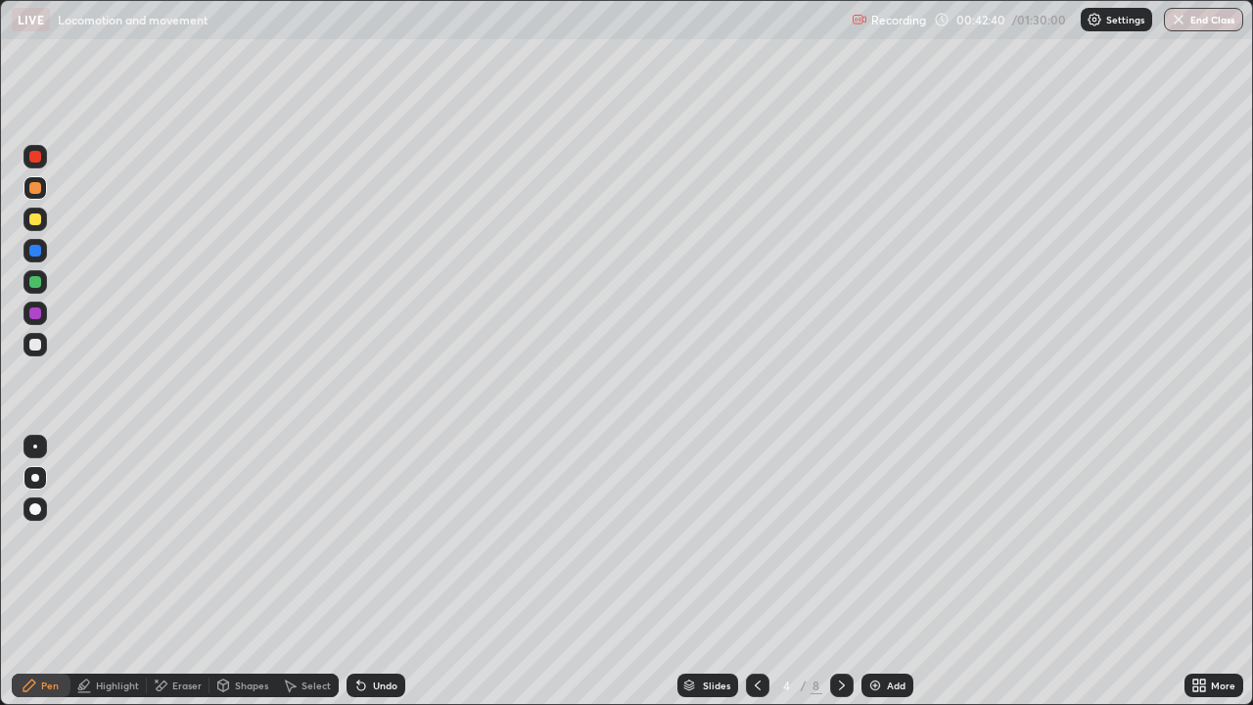
click at [36, 355] on div at bounding box center [34, 344] width 23 height 23
click at [374, 571] on div "Undo" at bounding box center [385, 685] width 24 height 10
click at [169, 571] on div "Eraser" at bounding box center [178, 684] width 63 height 23
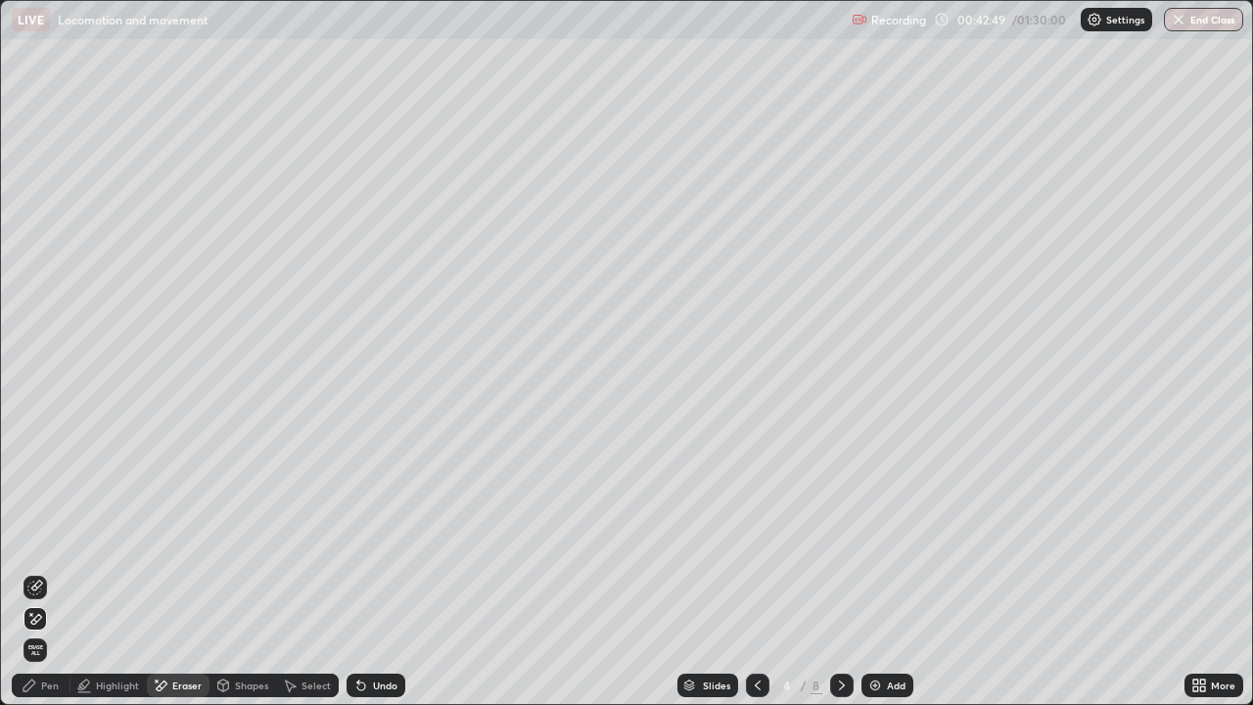
click at [39, 571] on icon at bounding box center [35, 587] width 16 height 16
click at [427, 571] on div "Slides 4 / 8 Add" at bounding box center [794, 684] width 779 height 39
click at [58, 571] on div "Pen" at bounding box center [50, 685] width 18 height 10
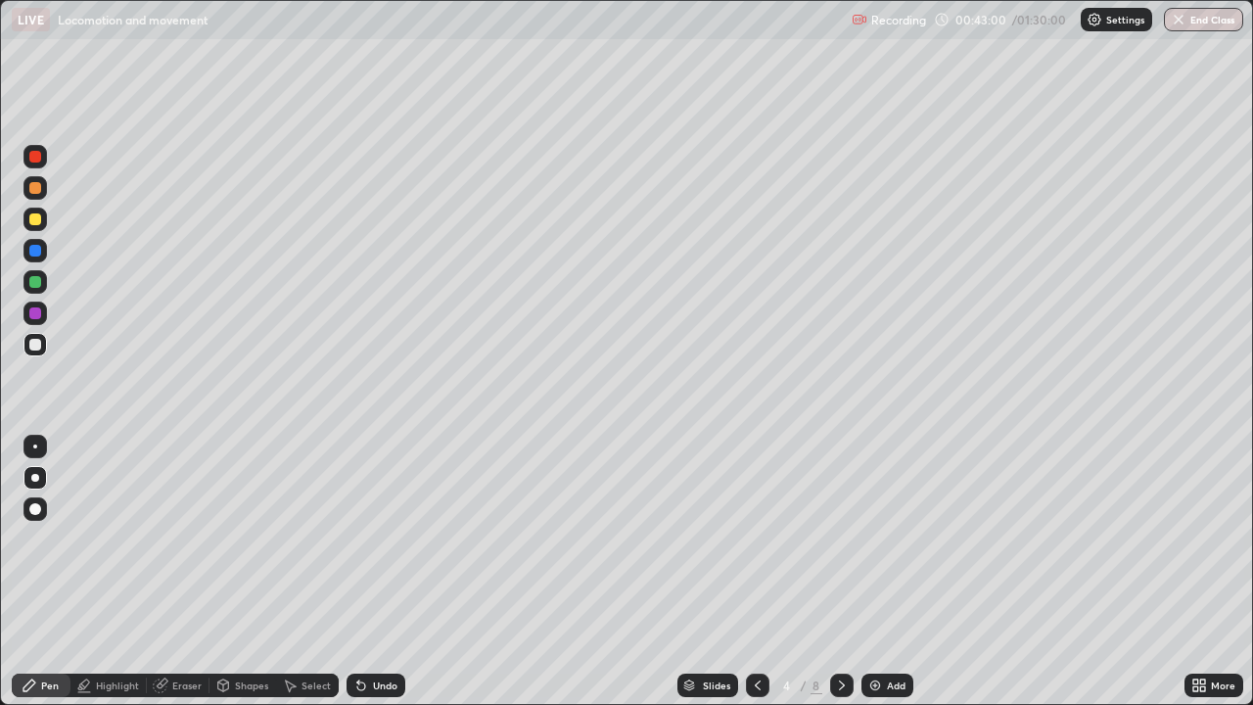
click at [44, 284] on div at bounding box center [34, 281] width 23 height 23
click at [121, 571] on div "Highlight" at bounding box center [108, 684] width 76 height 23
click at [34, 193] on div at bounding box center [35, 188] width 12 height 12
click at [38, 571] on div "Pen" at bounding box center [41, 684] width 59 height 23
click at [39, 346] on div at bounding box center [35, 345] width 12 height 12
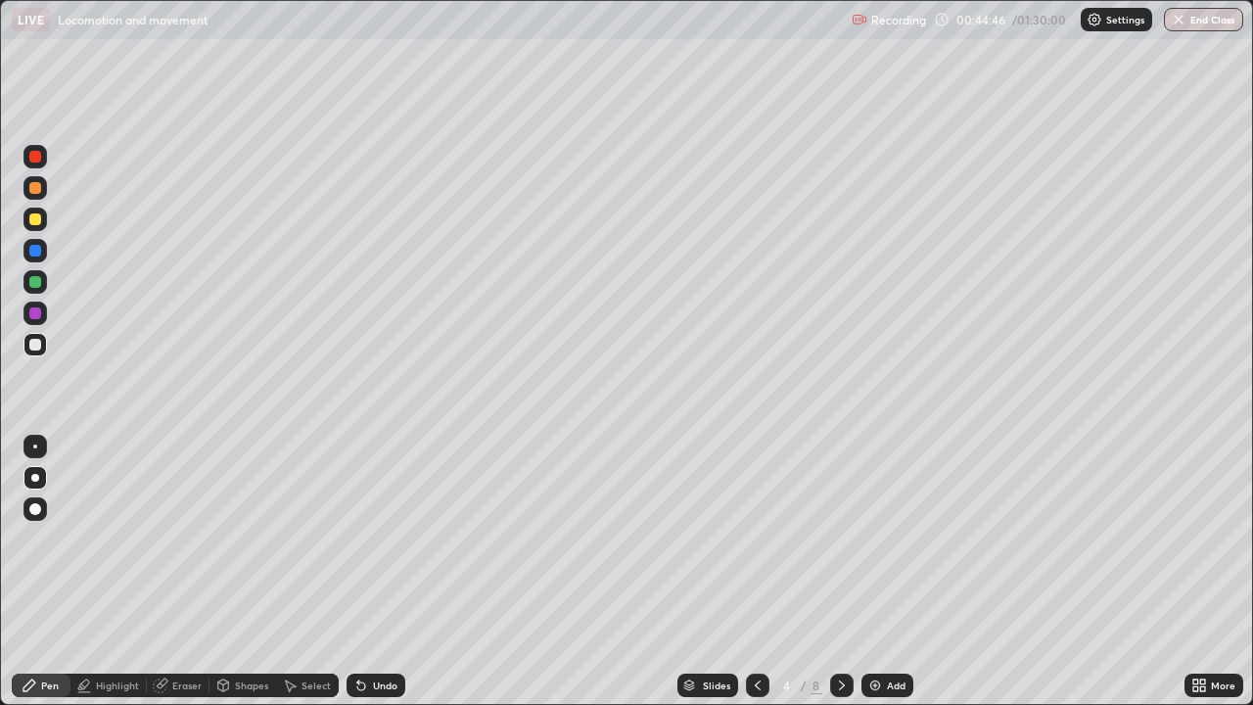
click at [377, 571] on div "Undo" at bounding box center [385, 685] width 24 height 10
click at [379, 571] on div "Undo" at bounding box center [385, 685] width 24 height 10
click at [376, 571] on div "Undo" at bounding box center [385, 685] width 24 height 10
click at [42, 214] on div at bounding box center [34, 218] width 23 height 23
click at [42, 342] on div at bounding box center [34, 344] width 23 height 23
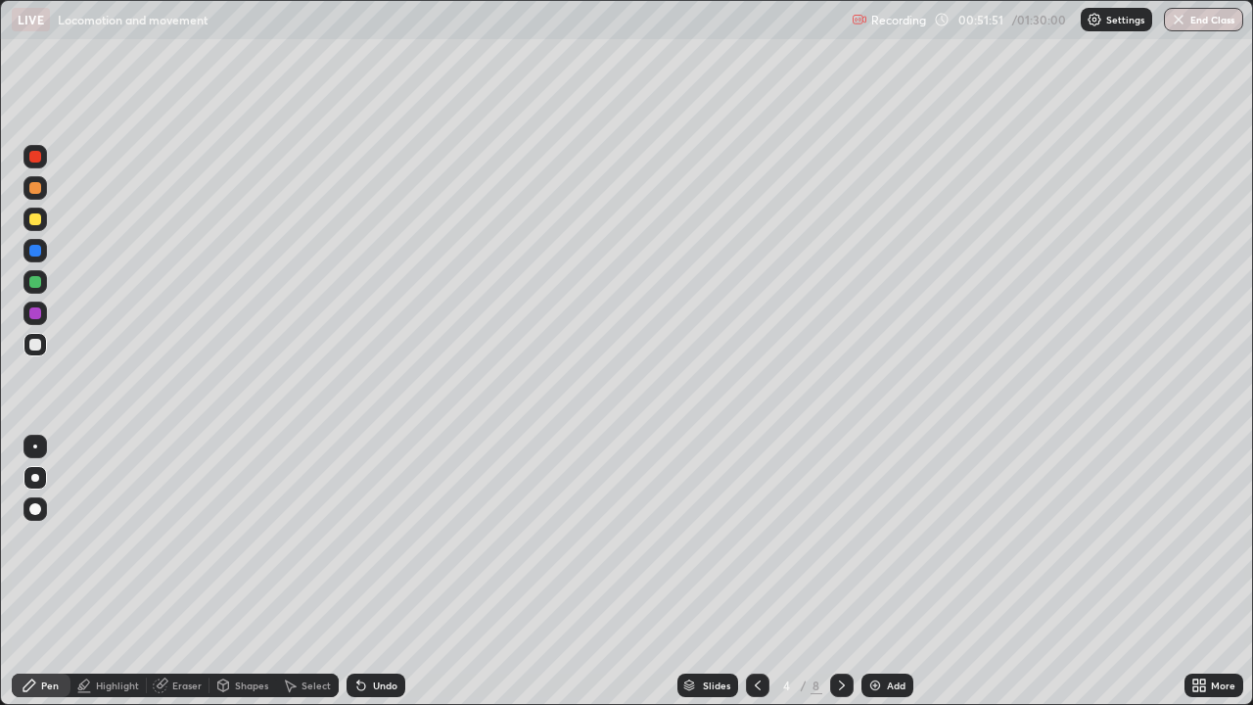
click at [384, 571] on div "Undo" at bounding box center [375, 684] width 59 height 23
click at [382, 571] on div "Undo" at bounding box center [375, 684] width 59 height 23
click at [840, 571] on icon at bounding box center [842, 685] width 16 height 16
click at [375, 571] on div "Undo" at bounding box center [375, 684] width 59 height 23
click at [840, 571] on icon at bounding box center [842, 685] width 16 height 16
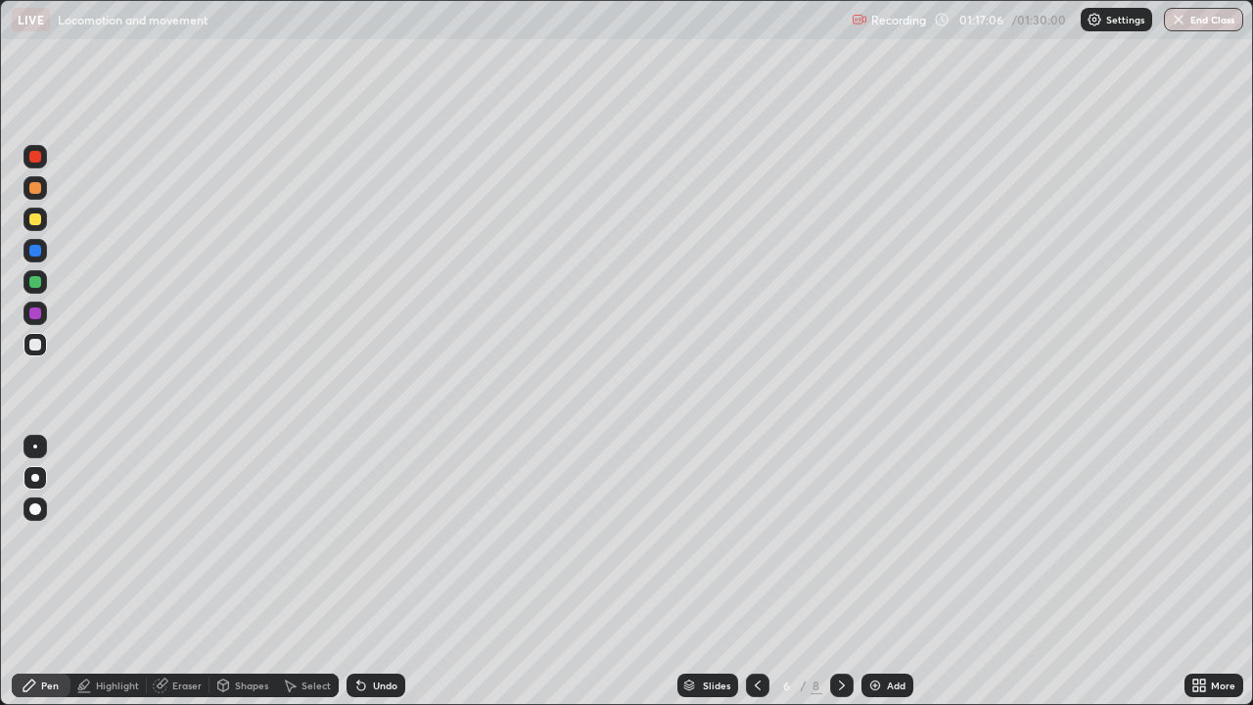
click at [373, 571] on div "Undo" at bounding box center [385, 685] width 24 height 10
click at [382, 571] on div "Undo" at bounding box center [375, 684] width 59 height 23
click at [368, 571] on div "Undo" at bounding box center [375, 684] width 59 height 23
click at [376, 571] on div "Undo" at bounding box center [385, 685] width 24 height 10
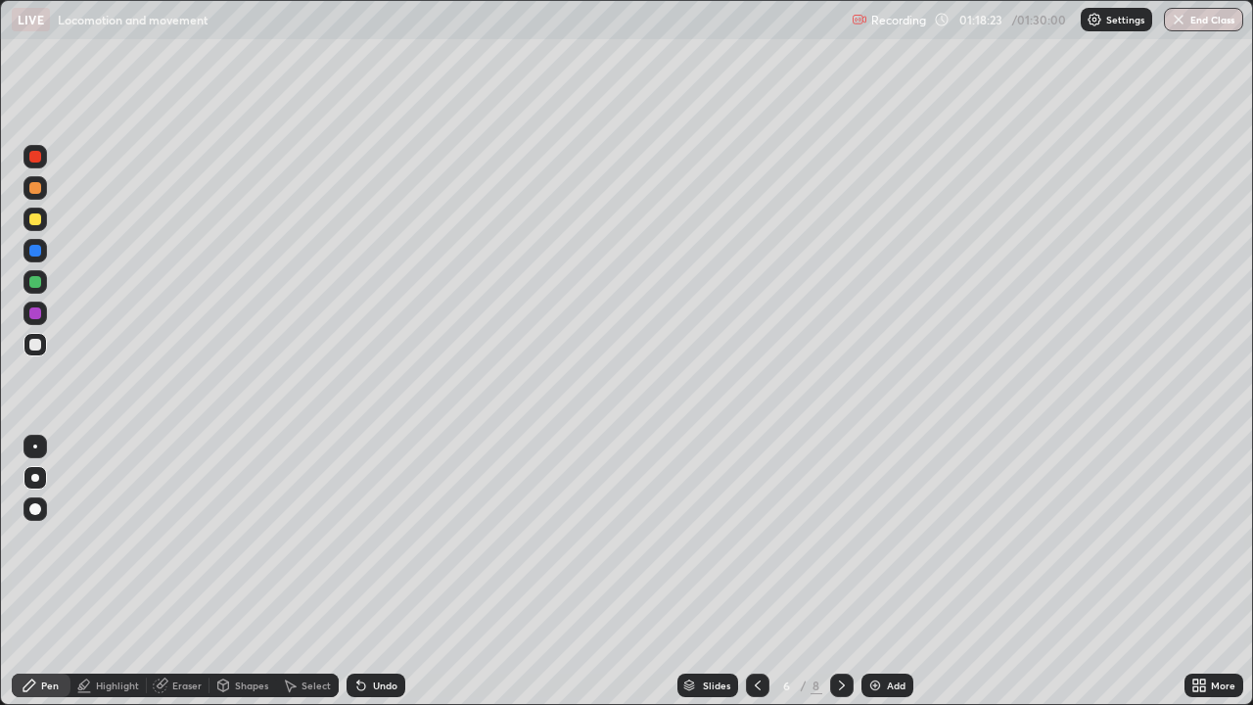
click at [377, 571] on div "Undo" at bounding box center [385, 685] width 24 height 10
click at [373, 571] on div "Undo" at bounding box center [385, 685] width 24 height 10
click at [382, 571] on div "Undo" at bounding box center [385, 685] width 24 height 10
click at [380, 571] on div "Undo" at bounding box center [385, 685] width 24 height 10
click at [839, 571] on icon at bounding box center [842, 685] width 16 height 16
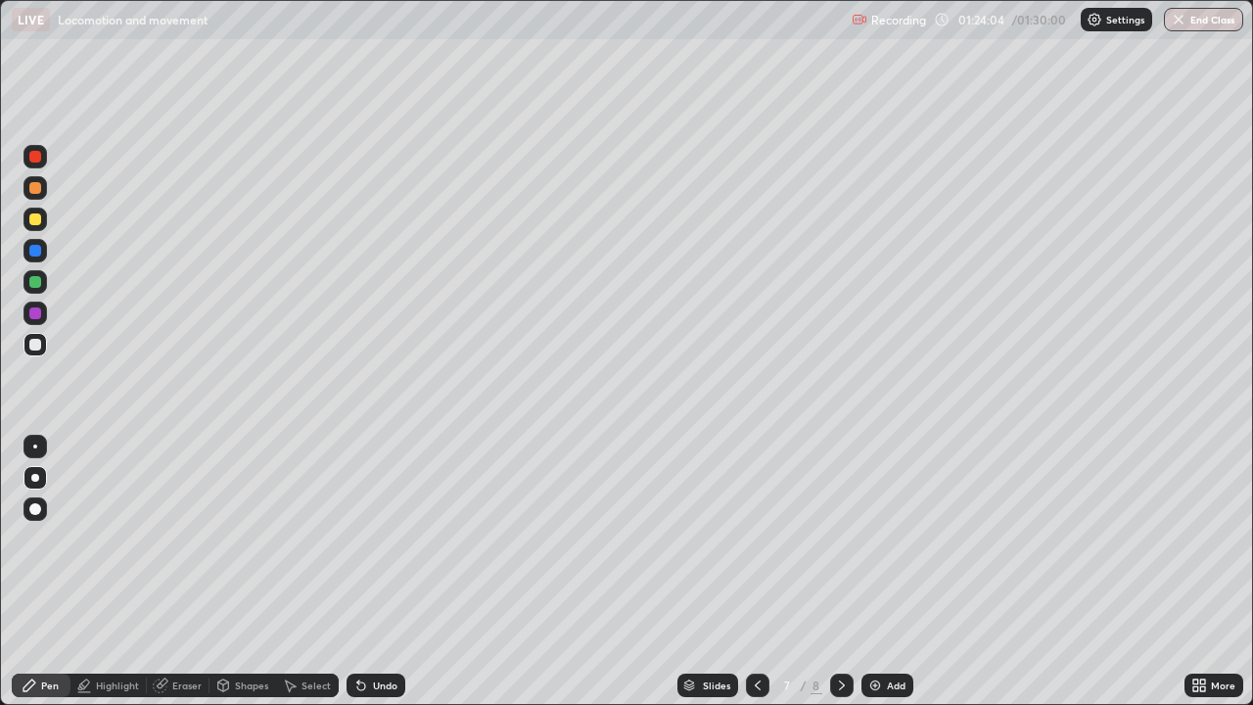
click at [45, 198] on div at bounding box center [34, 187] width 23 height 31
click at [185, 571] on div "Eraser" at bounding box center [178, 684] width 63 height 23
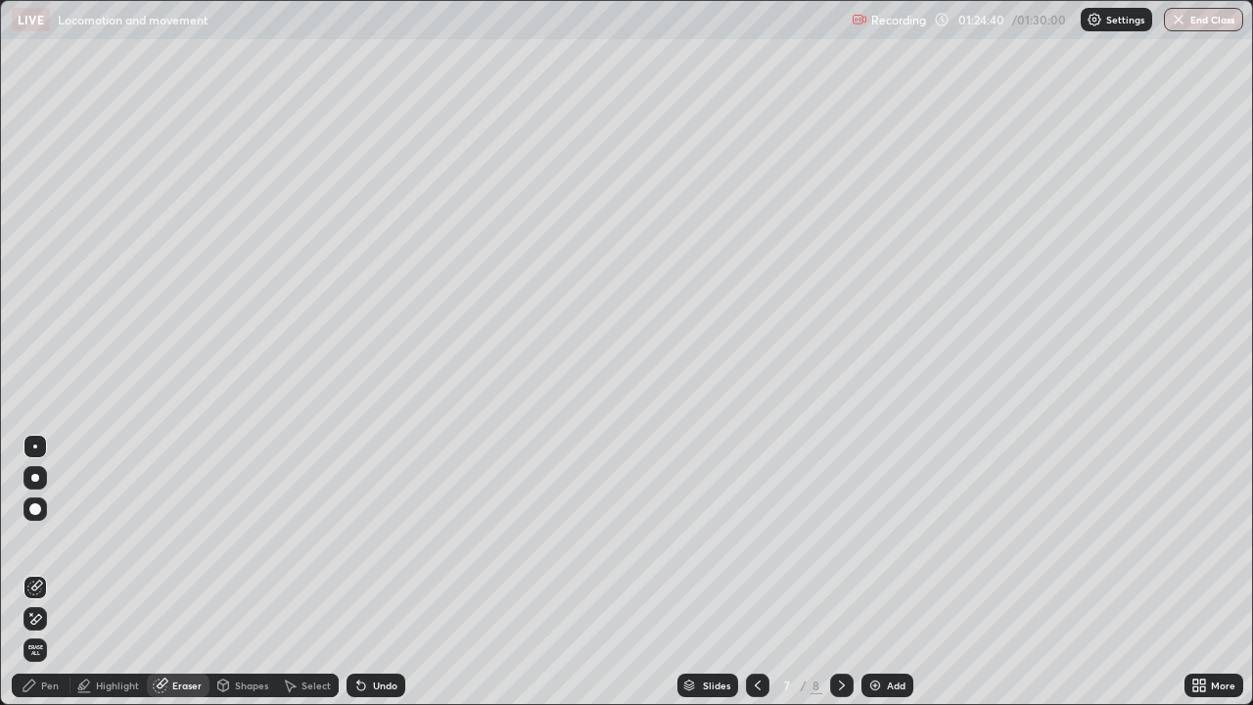
click at [42, 571] on icon at bounding box center [35, 619] width 16 height 17
click at [47, 571] on div "Pen" at bounding box center [50, 685] width 18 height 10
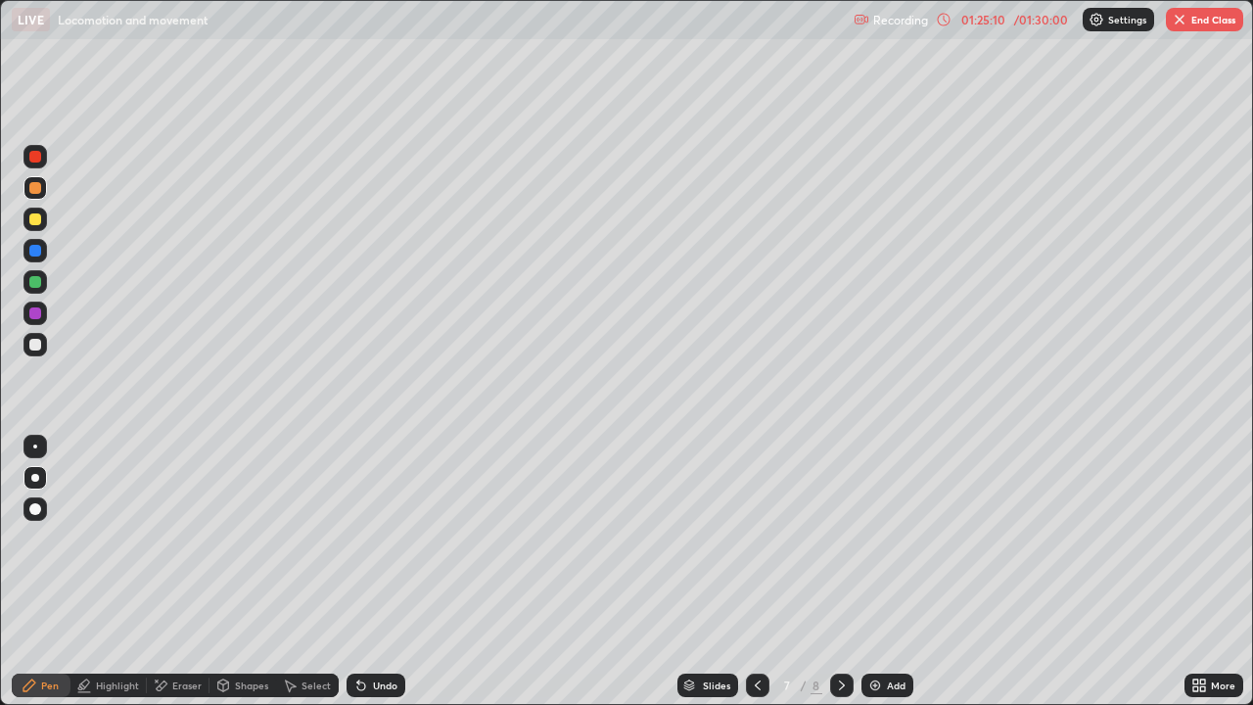
click at [943, 21] on icon at bounding box center [944, 19] width 3 height 7
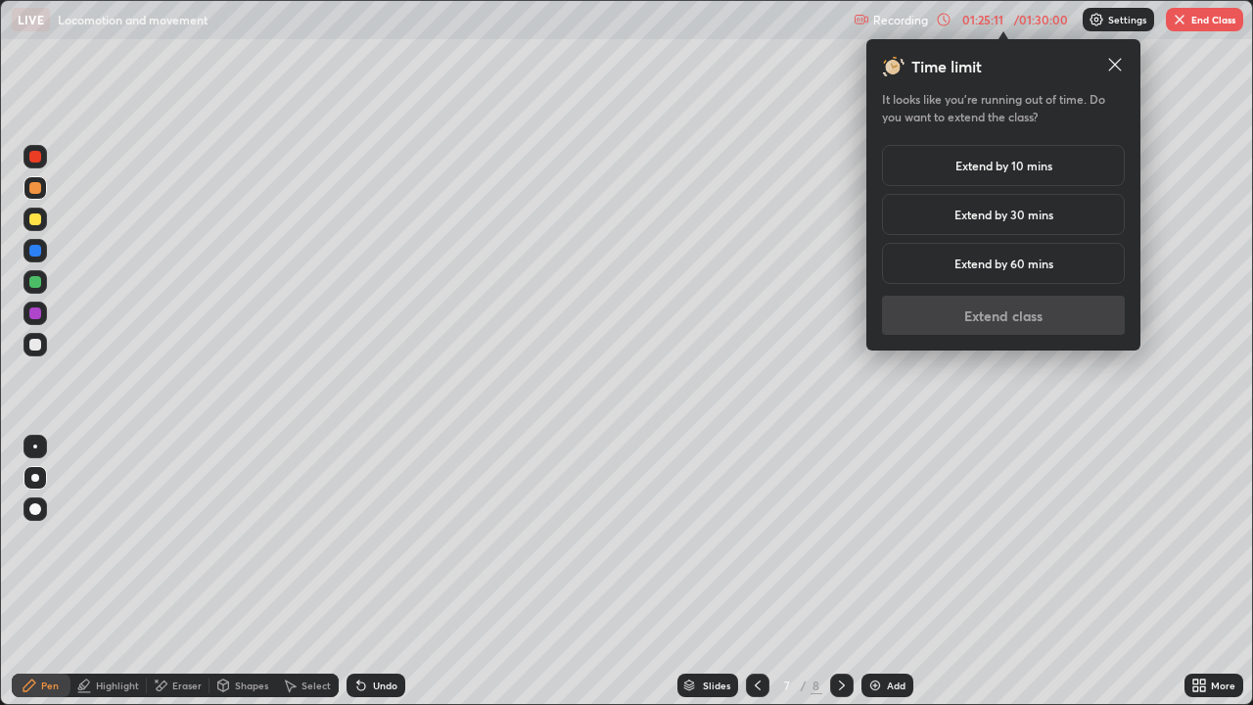
click at [997, 166] on h5 "Extend by 10 mins" at bounding box center [1003, 166] width 97 height 18
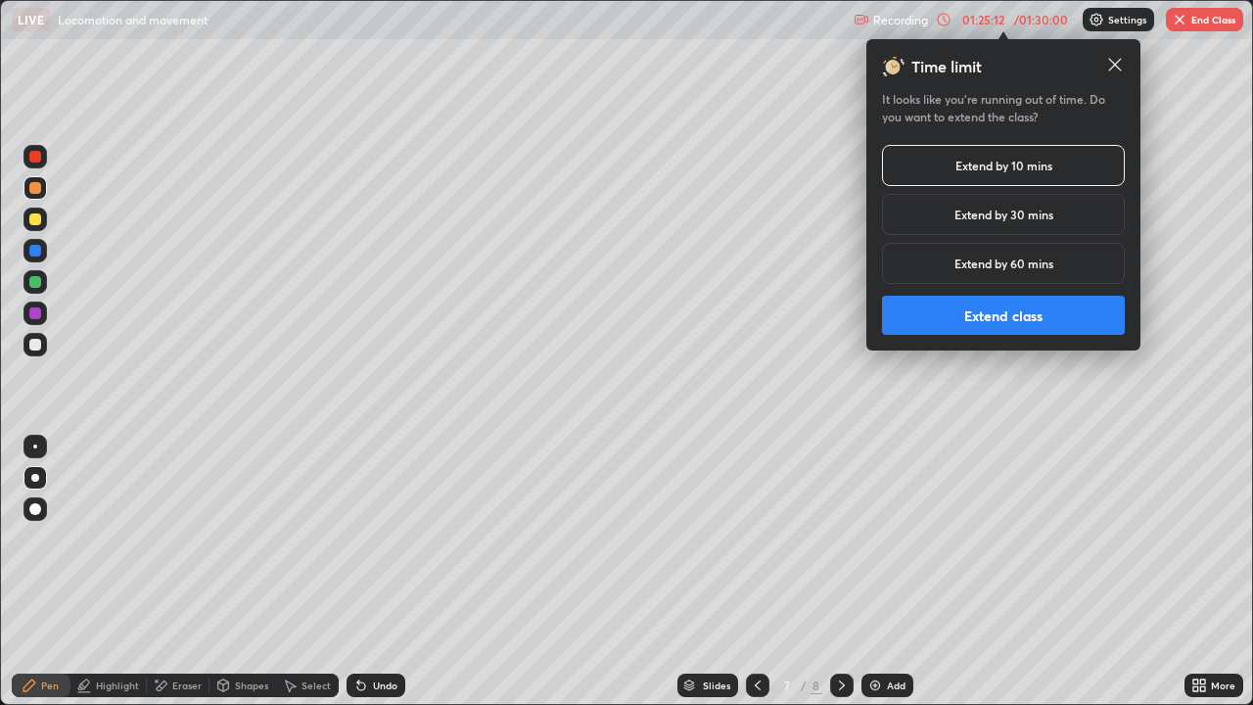
click at [986, 315] on button "Extend class" at bounding box center [1003, 315] width 243 height 39
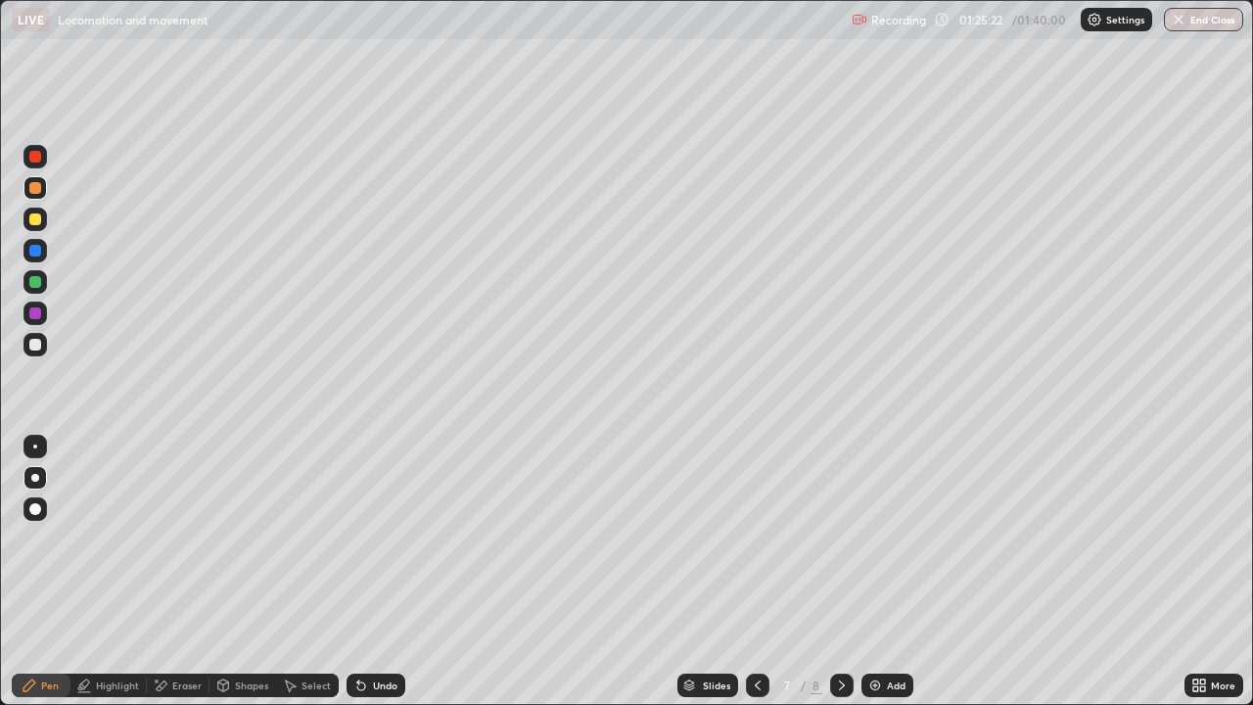
click at [32, 353] on div at bounding box center [34, 344] width 23 height 23
click at [385, 571] on div "Undo" at bounding box center [375, 684] width 59 height 23
click at [369, 571] on div "Undo" at bounding box center [375, 684] width 59 height 23
click at [358, 571] on icon at bounding box center [361, 686] width 8 height 8
click at [45, 251] on div at bounding box center [34, 250] width 23 height 23
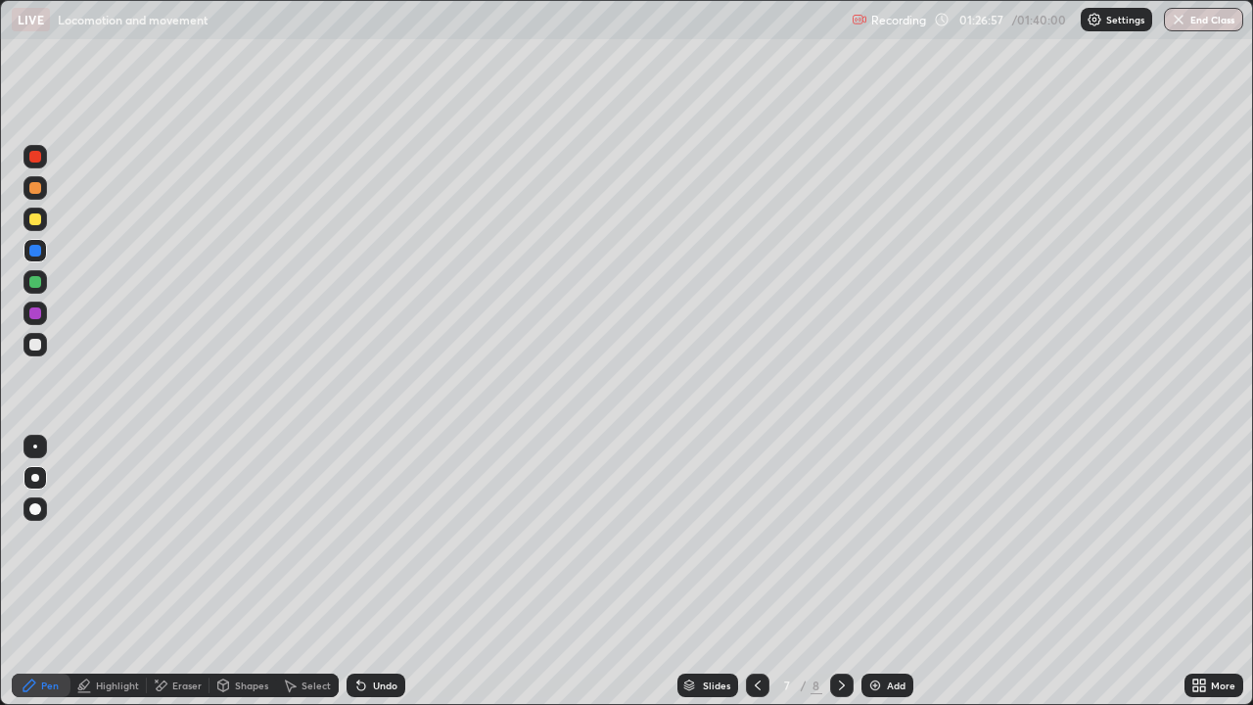
click at [112, 571] on div "Highlight" at bounding box center [117, 685] width 43 height 10
click at [37, 571] on rect at bounding box center [37, 589] width 10 height 10
click at [44, 571] on div "Pen" at bounding box center [41, 684] width 59 height 23
click at [45, 352] on div at bounding box center [34, 344] width 23 height 23
click at [187, 571] on div "Eraser" at bounding box center [186, 685] width 29 height 10
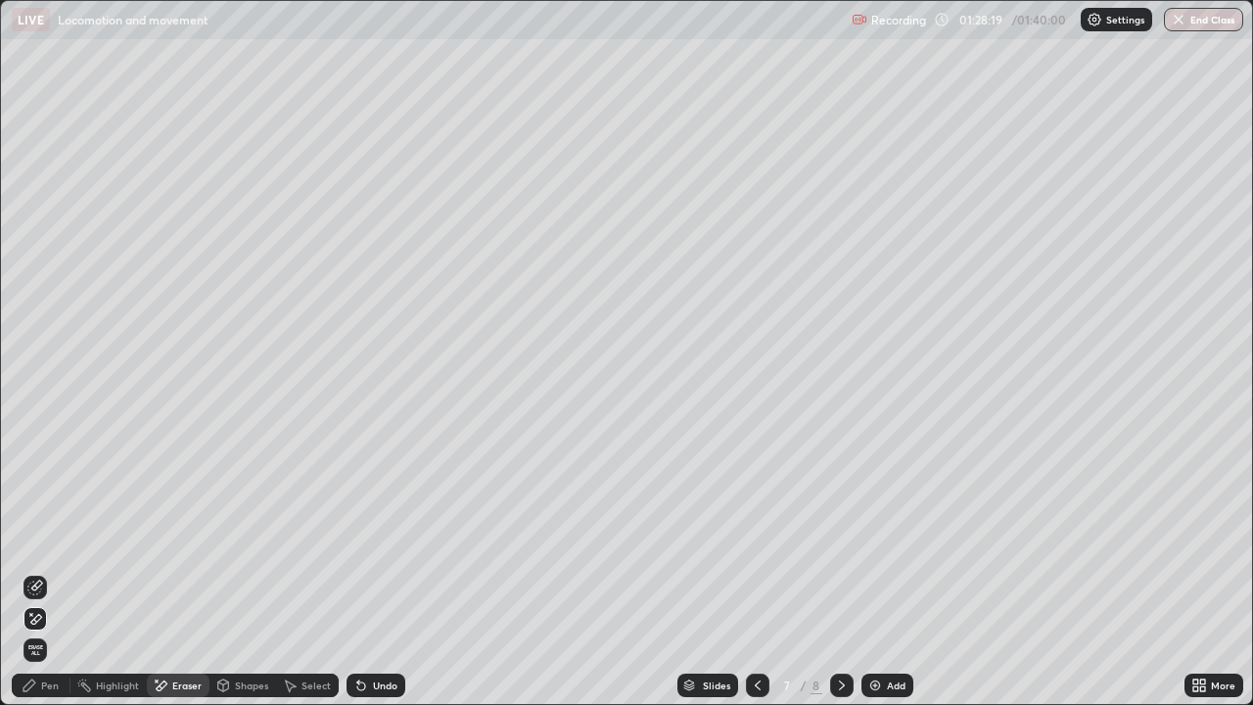
click at [49, 571] on div "Pen" at bounding box center [50, 685] width 18 height 10
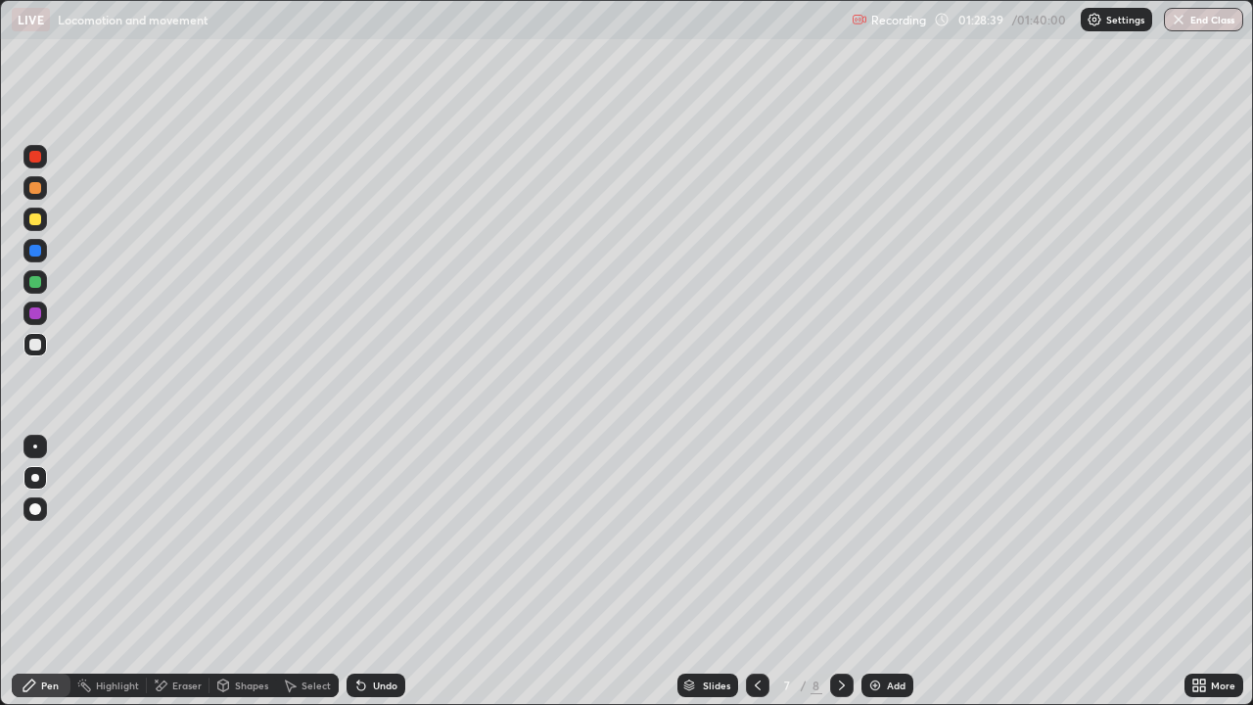
click at [377, 571] on div "Undo" at bounding box center [385, 685] width 24 height 10
click at [380, 571] on div "Undo" at bounding box center [385, 685] width 24 height 10
click at [378, 571] on div "Undo" at bounding box center [385, 685] width 24 height 10
click at [381, 571] on div "Undo" at bounding box center [385, 685] width 24 height 10
click at [380, 571] on div "Undo" at bounding box center [375, 684] width 59 height 23
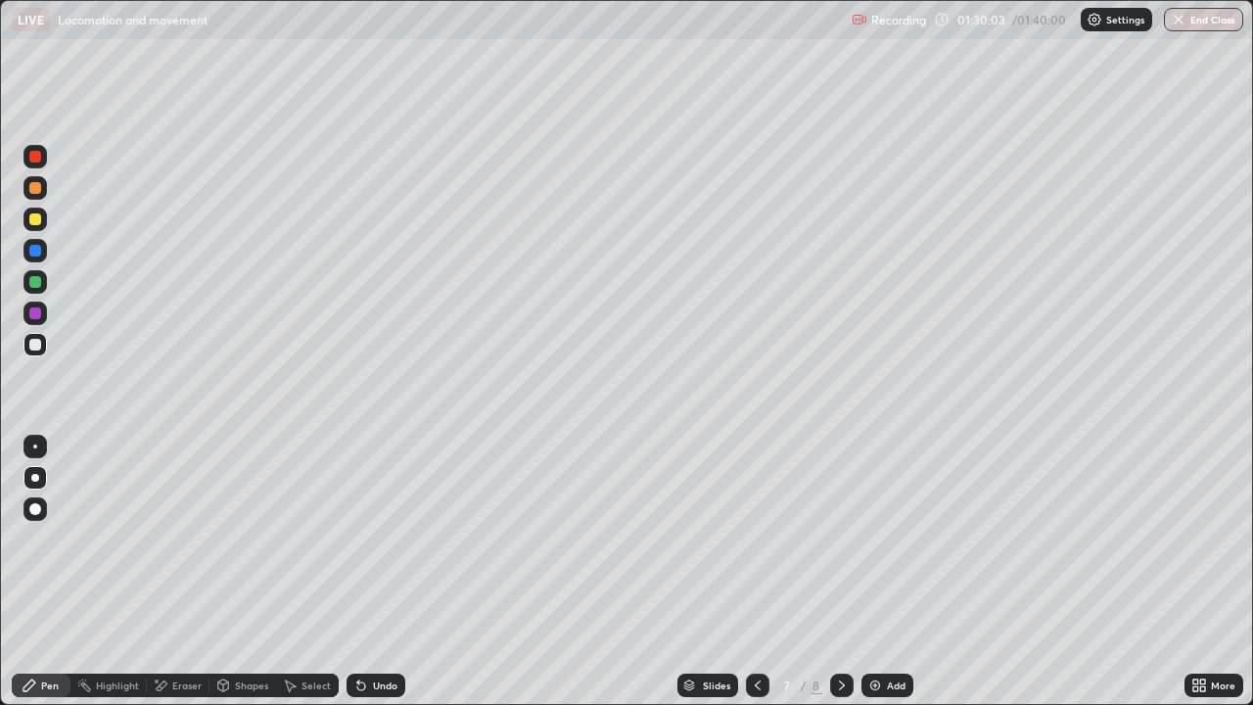
click at [373, 571] on div "Undo" at bounding box center [375, 684] width 59 height 23
click at [384, 571] on div "Undo" at bounding box center [375, 684] width 59 height 23
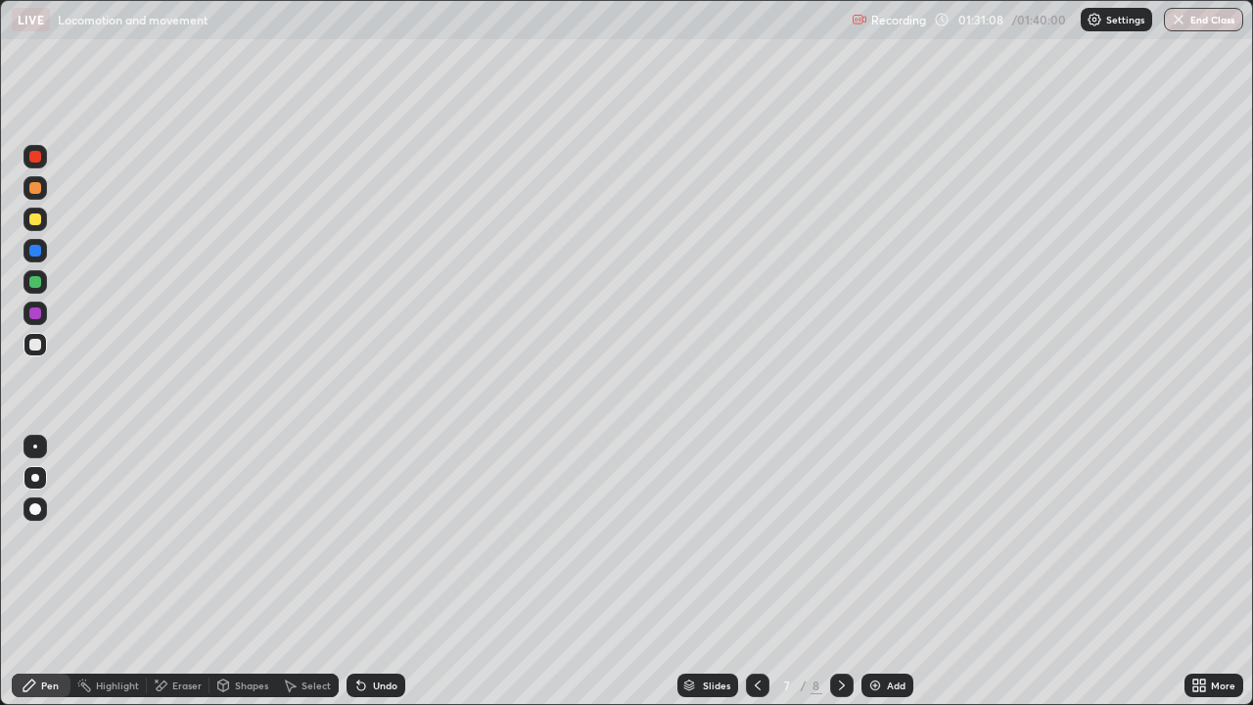
click at [382, 571] on div "Undo" at bounding box center [385, 685] width 24 height 10
click at [385, 571] on div "Undo" at bounding box center [375, 684] width 59 height 23
click at [387, 571] on div "Undo" at bounding box center [375, 684] width 59 height 23
click at [755, 571] on icon at bounding box center [758, 685] width 16 height 16
click at [763, 571] on div at bounding box center [757, 684] width 23 height 23
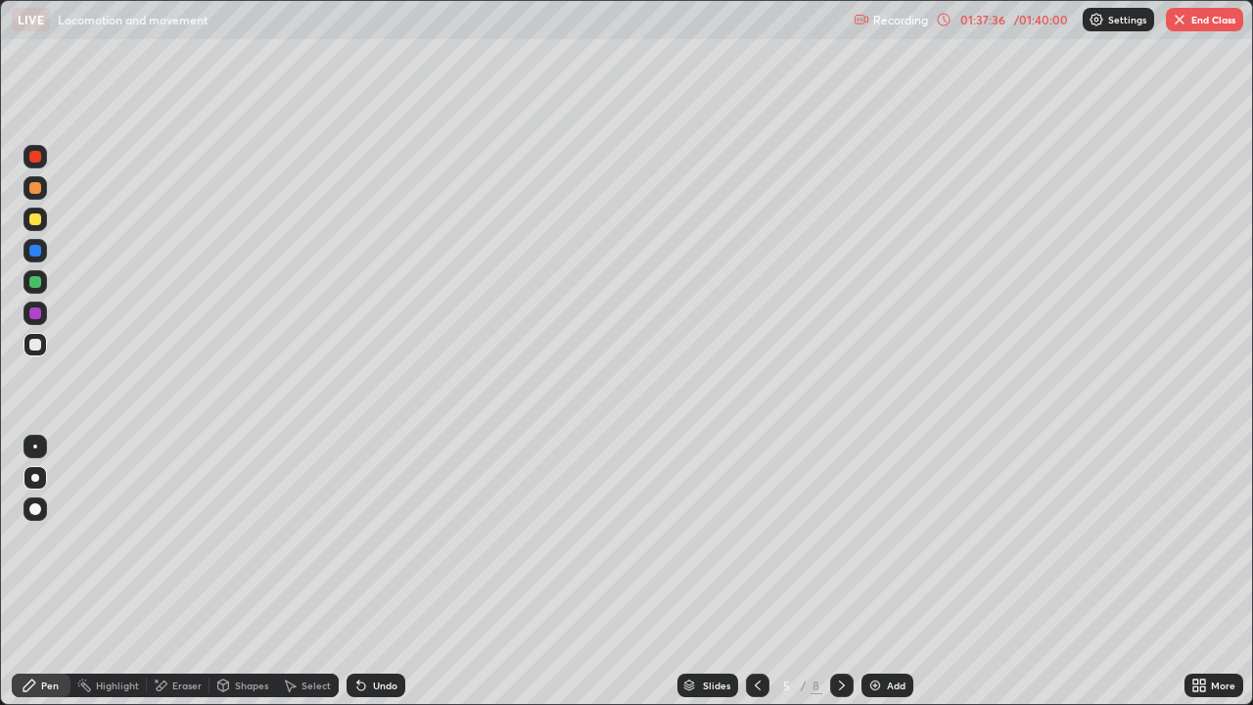
click at [755, 571] on icon at bounding box center [758, 685] width 16 height 16
click at [757, 571] on icon at bounding box center [758, 685] width 16 height 16
click at [752, 571] on icon at bounding box center [758, 685] width 16 height 16
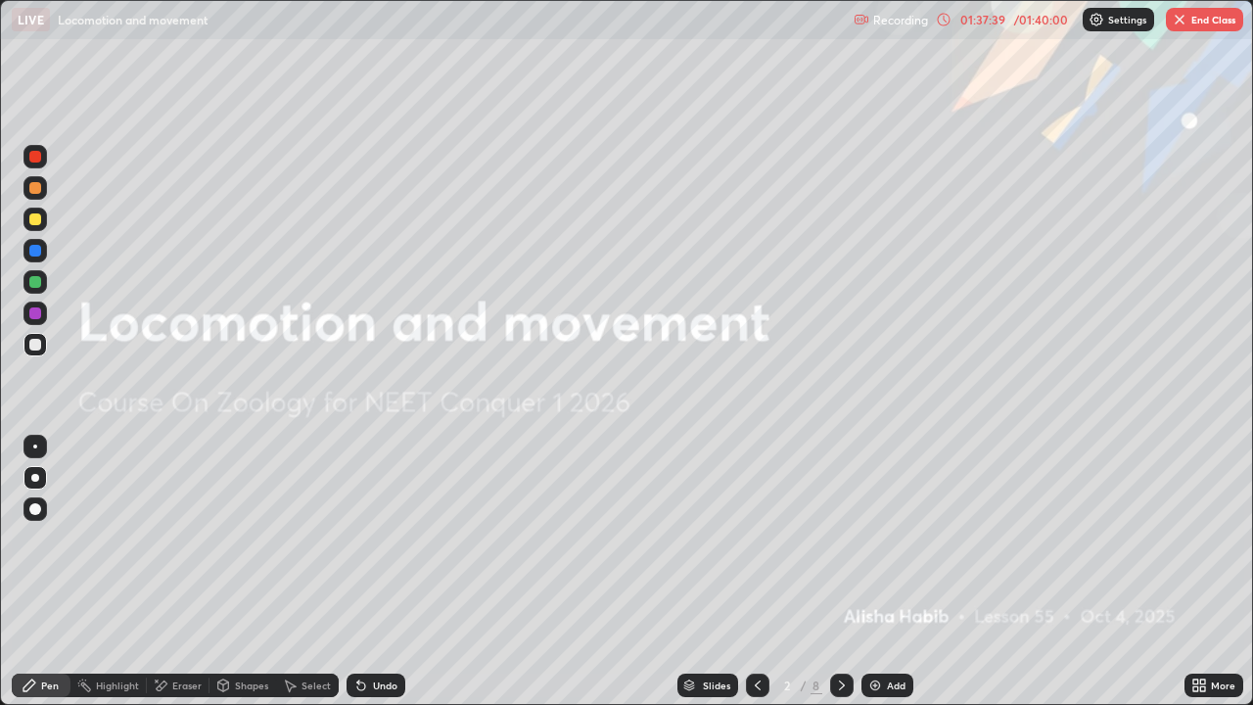
click at [841, 571] on icon at bounding box center [842, 685] width 6 height 10
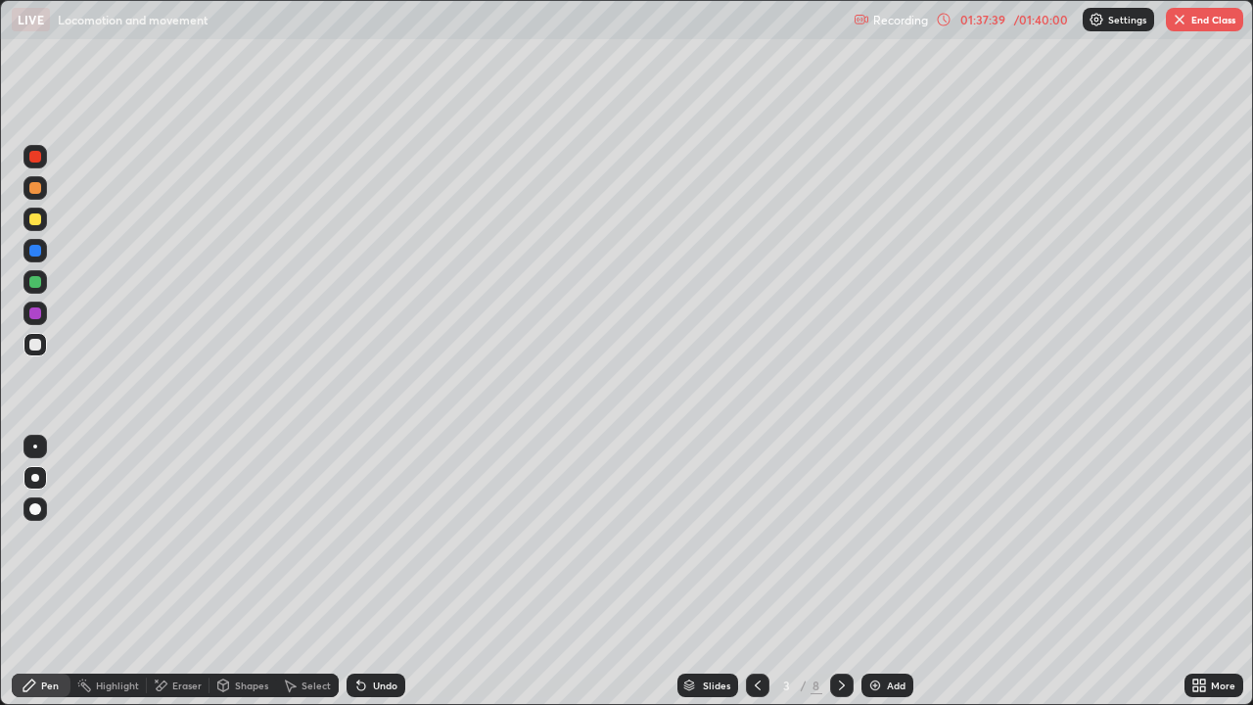
click at [841, 571] on icon at bounding box center [842, 685] width 6 height 10
click at [834, 571] on icon at bounding box center [842, 685] width 16 height 16
click at [756, 571] on icon at bounding box center [758, 685] width 16 height 16
click at [841, 571] on icon at bounding box center [842, 685] width 6 height 10
click at [840, 571] on icon at bounding box center [842, 685] width 6 height 10
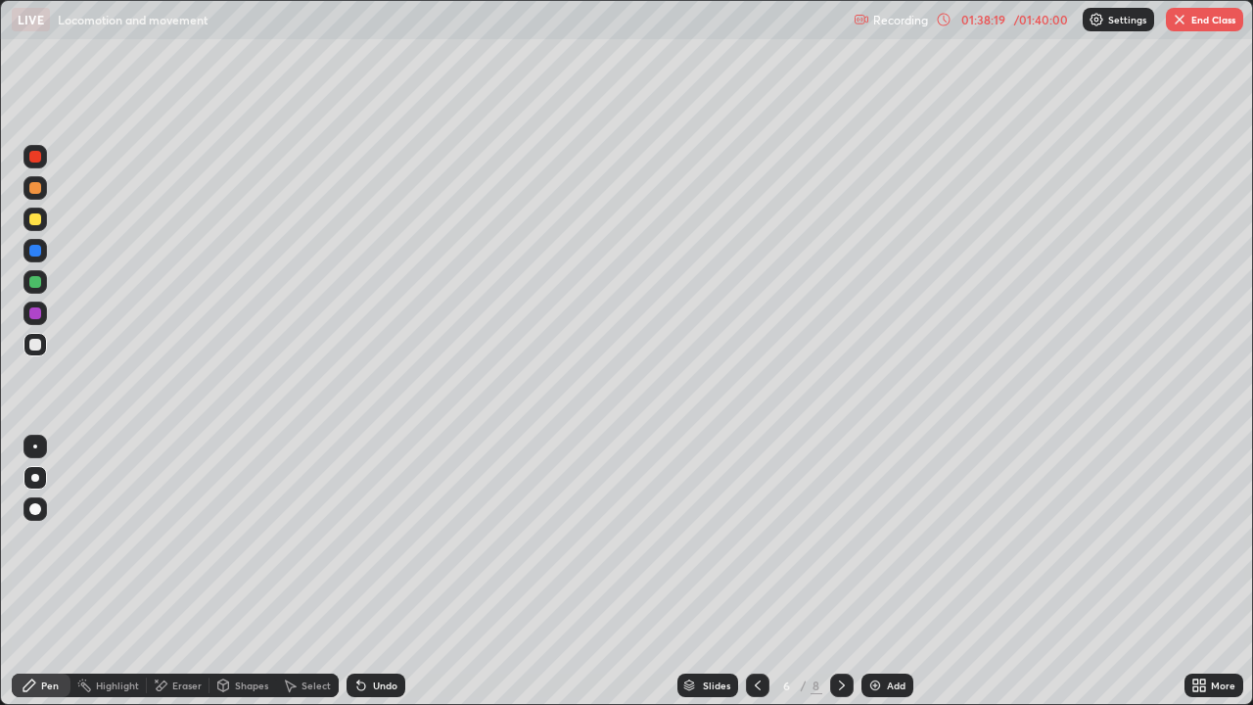
click at [840, 571] on icon at bounding box center [842, 685] width 16 height 16
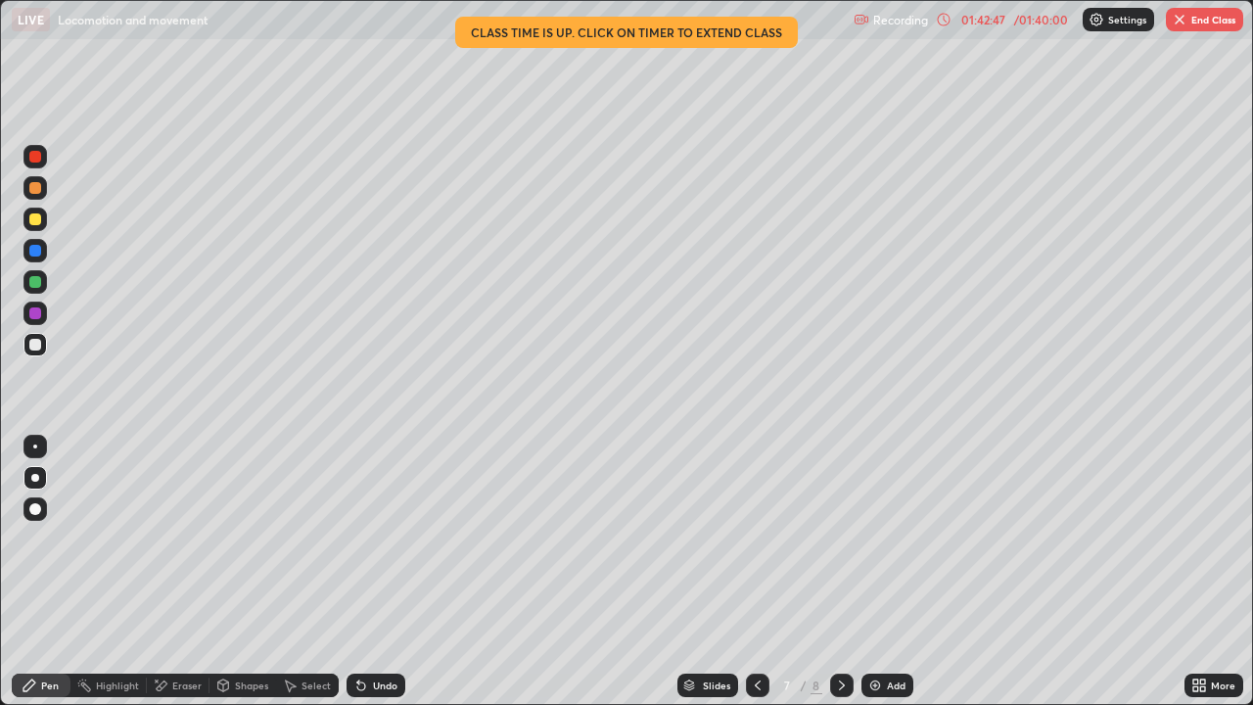
click at [880, 571] on div "Add" at bounding box center [887, 684] width 52 height 23
click at [884, 571] on div "Add" at bounding box center [887, 684] width 52 height 23
click at [893, 571] on div "Add" at bounding box center [896, 685] width 19 height 10
click at [731, 571] on div "Slides" at bounding box center [707, 684] width 61 height 23
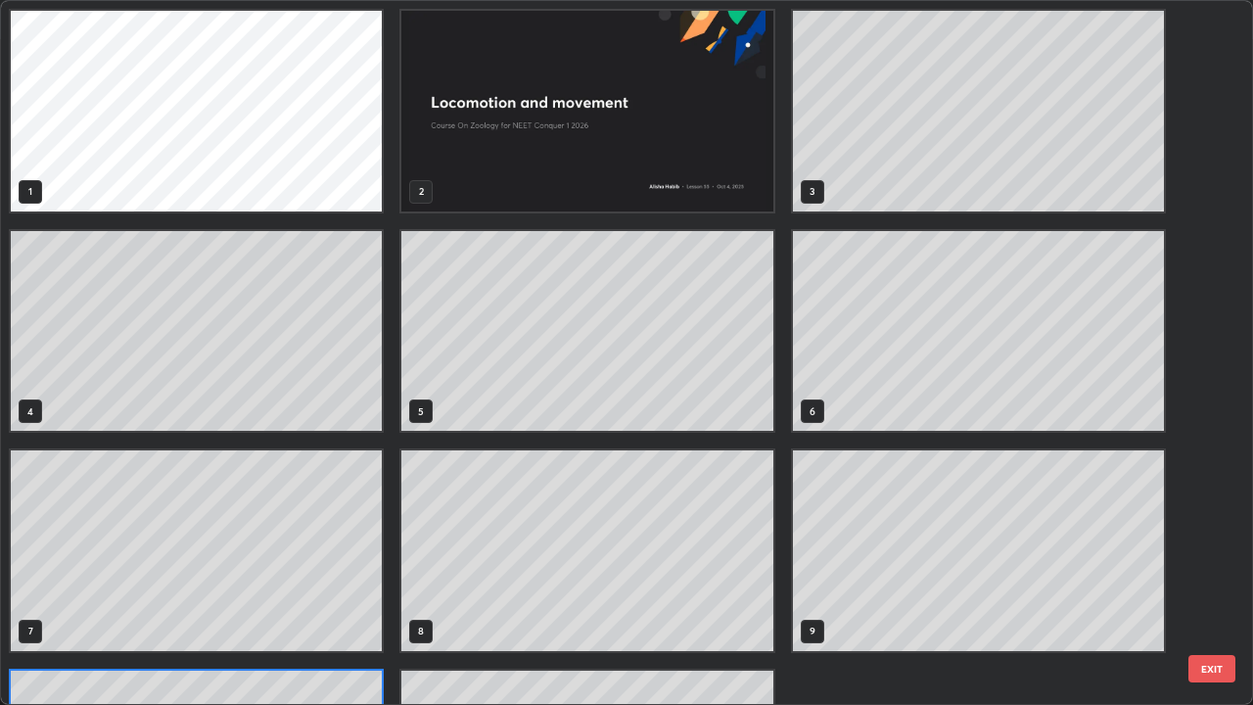
scroll to position [697, 1241]
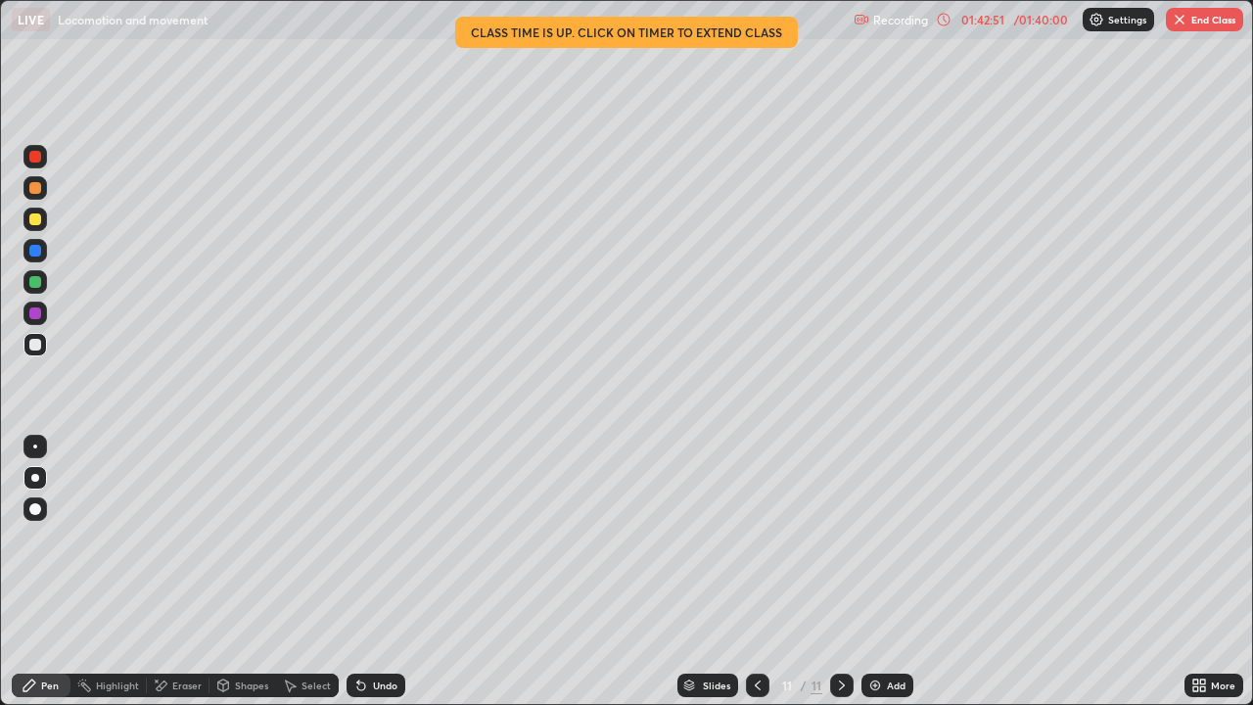
click at [754, 571] on icon at bounding box center [758, 685] width 16 height 16
click at [759, 571] on icon at bounding box center [758, 685] width 16 height 16
click at [755, 571] on icon at bounding box center [758, 685] width 16 height 16
click at [757, 571] on icon at bounding box center [758, 685] width 16 height 16
click at [831, 571] on div at bounding box center [841, 684] width 23 height 23
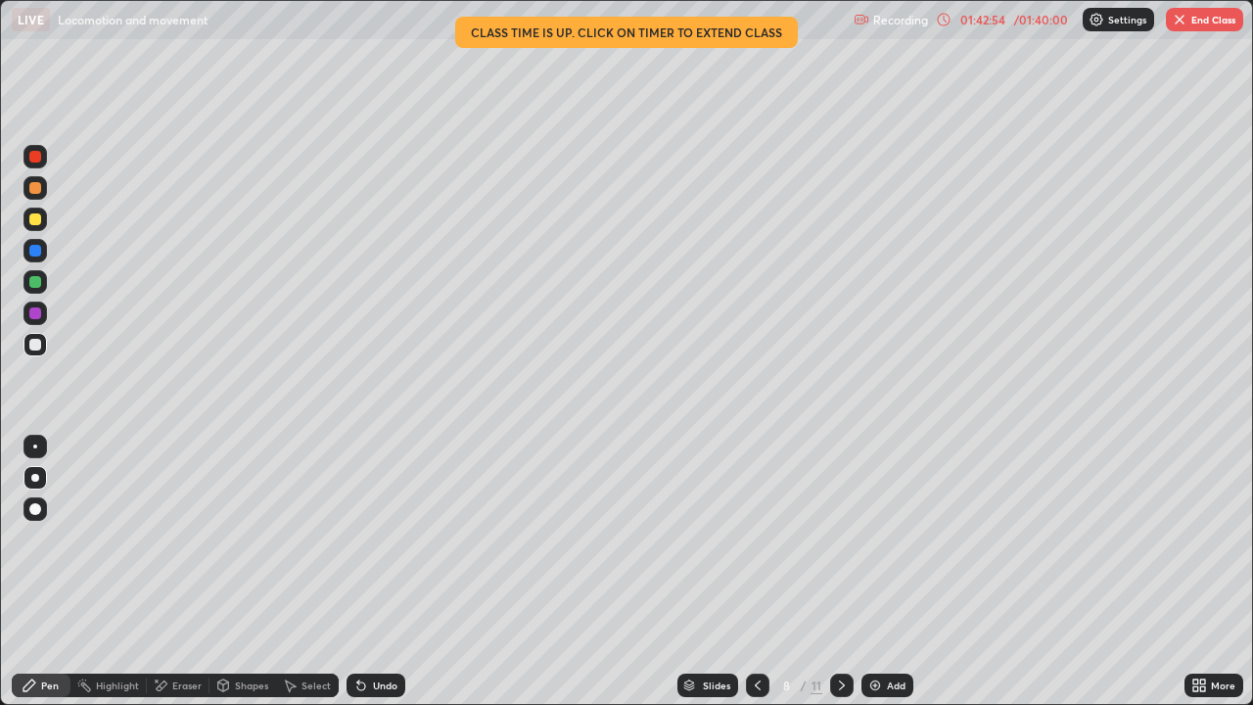
click at [763, 571] on div at bounding box center [757, 684] width 23 height 23
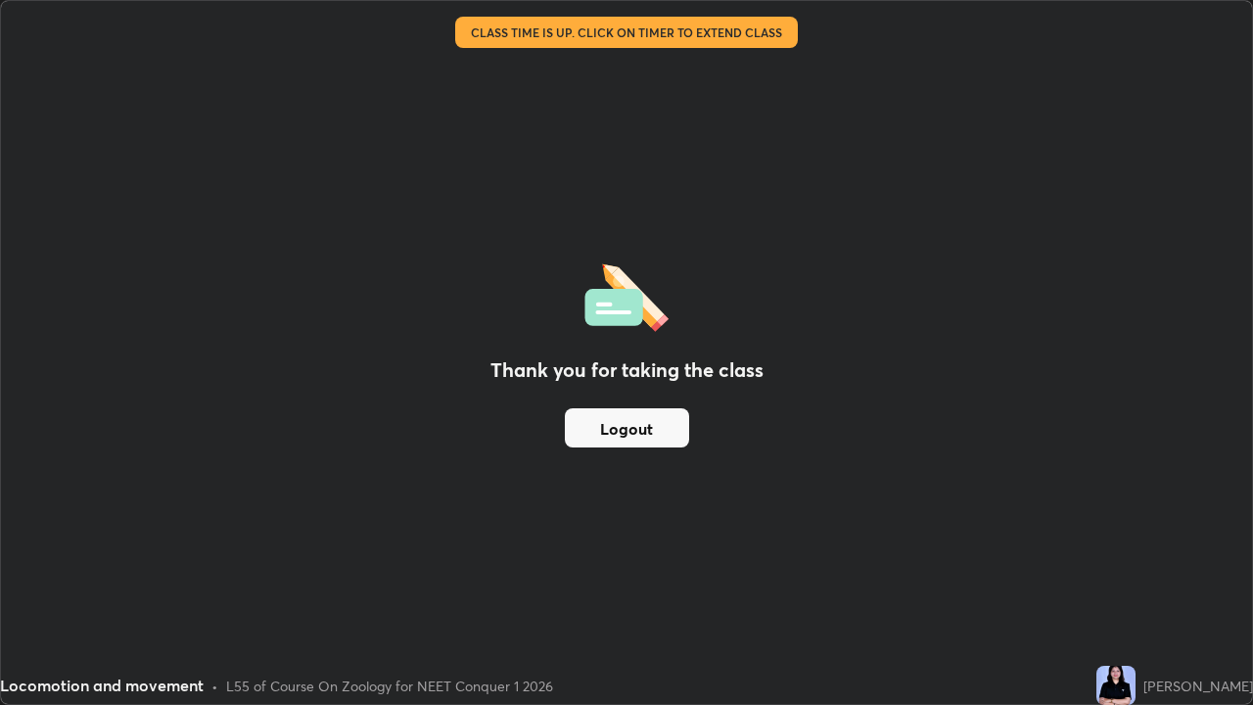
click at [625, 432] on button "Logout" at bounding box center [627, 427] width 124 height 39
